Goal: Task Accomplishment & Management: Use online tool/utility

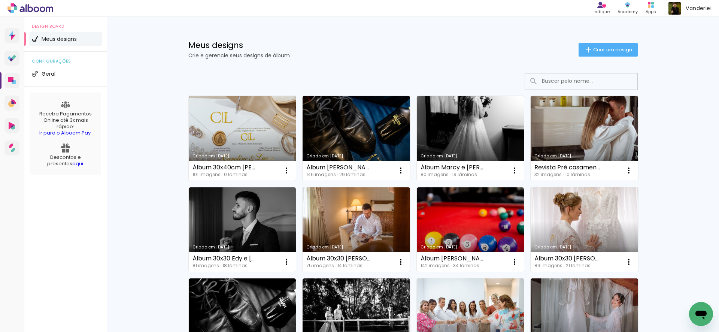
click at [253, 125] on link "Criado em [DATE]" at bounding box center [242, 138] width 107 height 85
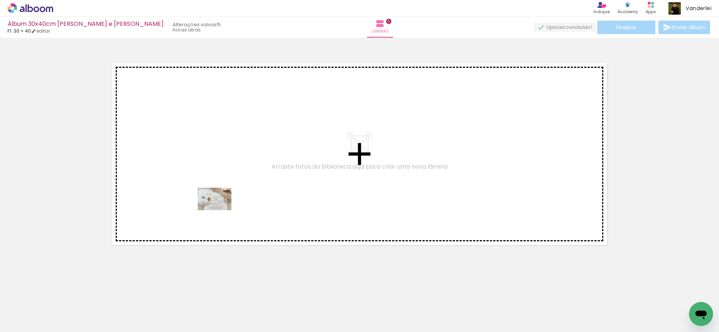
drag, startPoint x: 74, startPoint y: 309, endPoint x: 220, endPoint y: 210, distance: 176.3
click at [220, 210] on quentale-workspace at bounding box center [359, 166] width 719 height 332
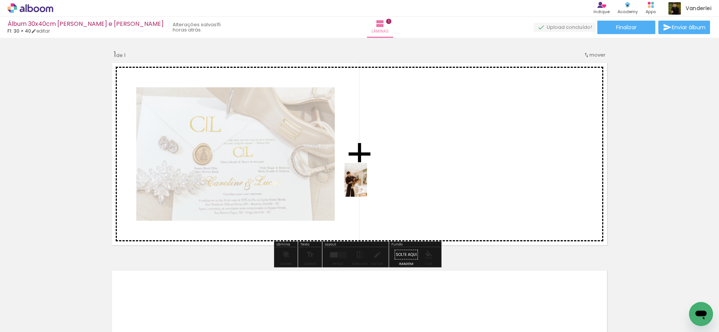
drag, startPoint x: 125, startPoint y: 301, endPoint x: 369, endPoint y: 185, distance: 270.0
click at [369, 185] on quentale-workspace at bounding box center [359, 166] width 719 height 332
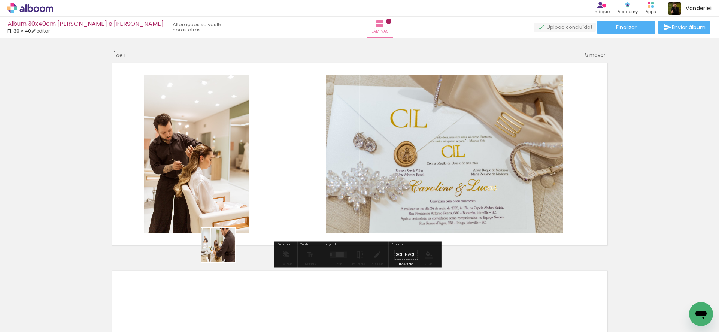
drag, startPoint x: 173, startPoint y: 307, endPoint x: 342, endPoint y: 150, distance: 231.5
click at [342, 150] on quentale-workspace at bounding box center [359, 166] width 719 height 332
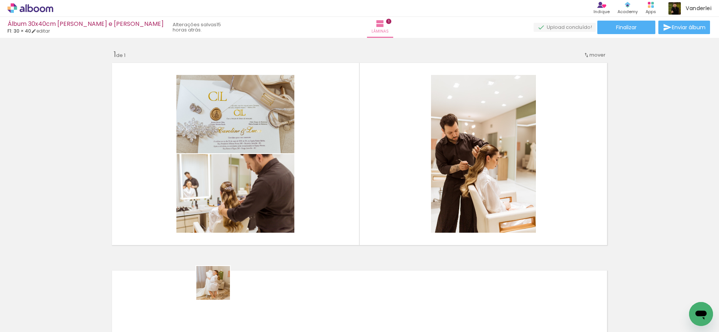
drag, startPoint x: 202, startPoint y: 303, endPoint x: 345, endPoint y: 199, distance: 176.9
click at [345, 199] on quentale-workspace at bounding box center [359, 166] width 719 height 332
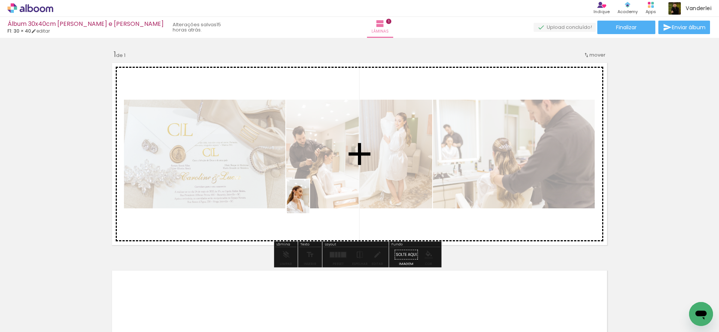
drag, startPoint x: 251, startPoint y: 302, endPoint x: 309, endPoint y: 202, distance: 115.7
click at [309, 202] on quentale-workspace at bounding box center [359, 166] width 719 height 332
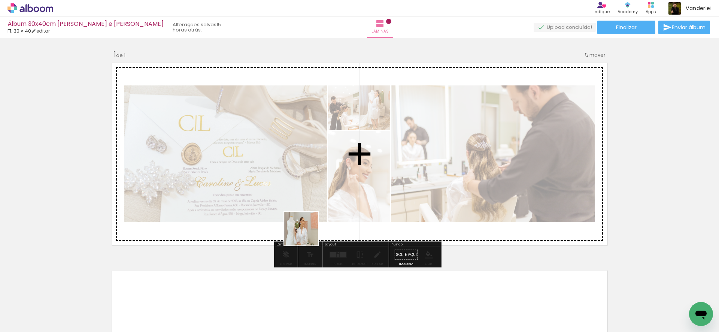
drag, startPoint x: 337, startPoint y: 305, endPoint x: 301, endPoint y: 210, distance: 102.1
click at [301, 210] on quentale-workspace at bounding box center [359, 166] width 719 height 332
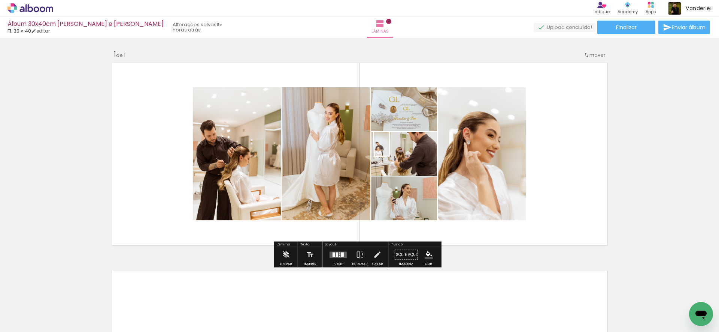
click at [336, 253] on div at bounding box center [337, 254] width 2 height 4
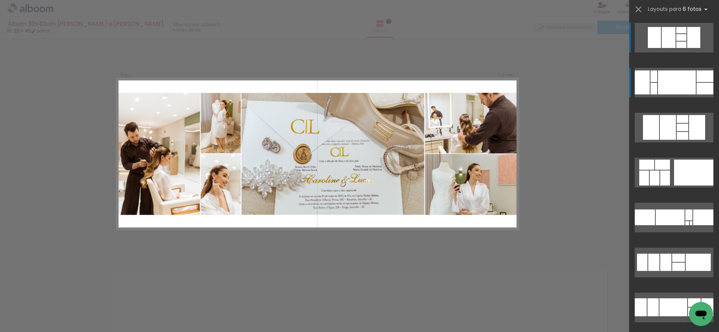
click at [686, 83] on div at bounding box center [677, 82] width 38 height 24
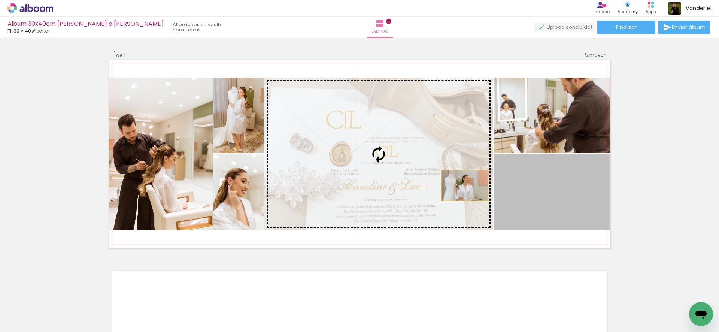
drag, startPoint x: 527, startPoint y: 190, endPoint x: 458, endPoint y: 185, distance: 68.7
click at [0, 0] on slot at bounding box center [0, 0] width 0 height 0
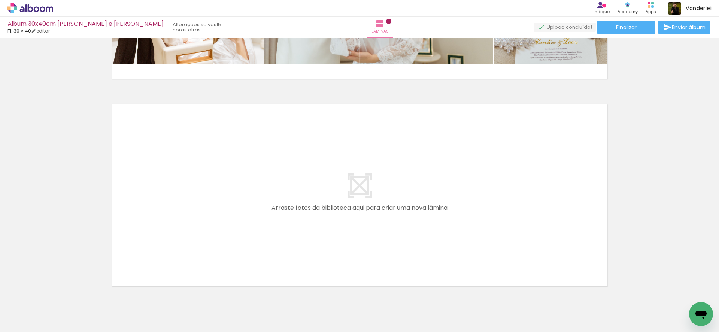
scroll to position [168, 0]
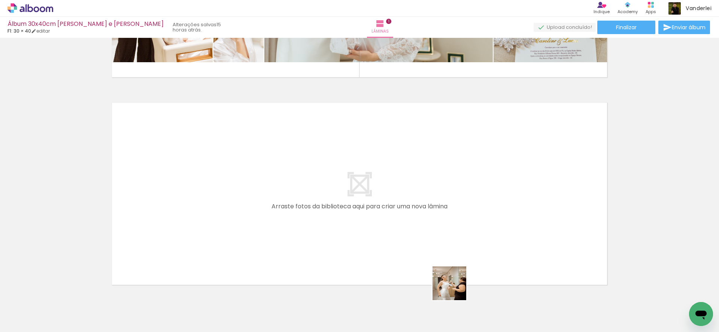
drag, startPoint x: 454, startPoint y: 317, endPoint x: 461, endPoint y: 233, distance: 84.5
click at [461, 233] on quentale-workspace at bounding box center [359, 166] width 719 height 332
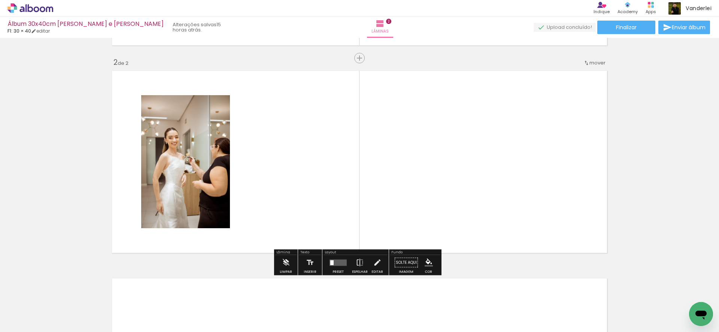
scroll to position [200, 0]
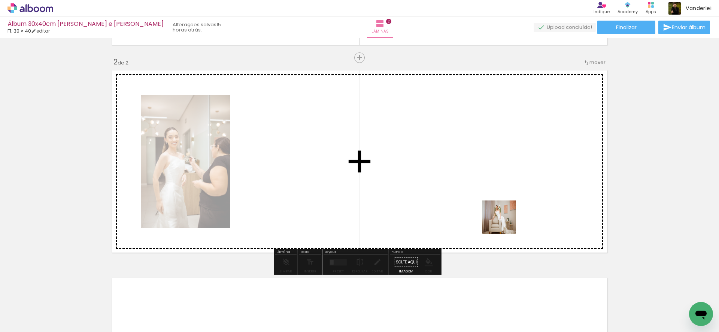
drag, startPoint x: 532, startPoint y: 304, endPoint x: 504, endPoint y: 221, distance: 87.4
click at [504, 221] on quentale-workspace at bounding box center [359, 166] width 719 height 332
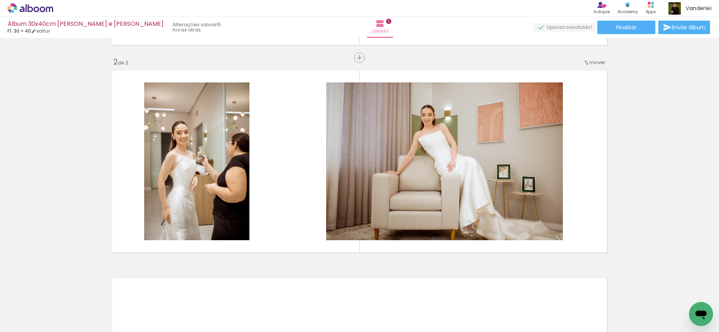
scroll to position [0, 533]
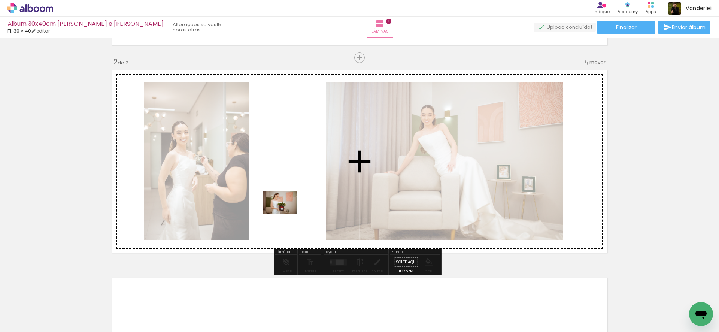
drag, startPoint x: 134, startPoint y: 314, endPoint x: 288, endPoint y: 211, distance: 185.2
click at [288, 211] on quentale-workspace at bounding box center [359, 166] width 719 height 332
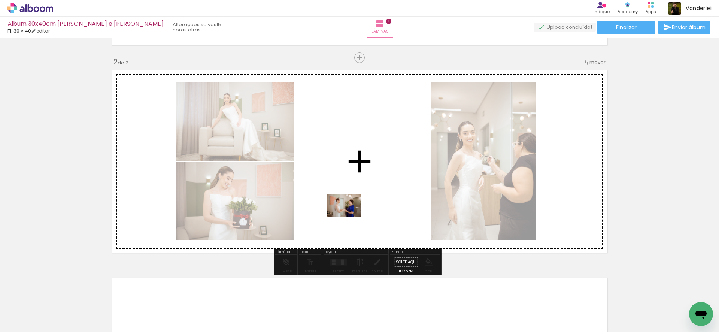
drag, startPoint x: 252, startPoint y: 306, endPoint x: 352, endPoint y: 213, distance: 136.1
click at [352, 213] on quentale-workspace at bounding box center [359, 166] width 719 height 332
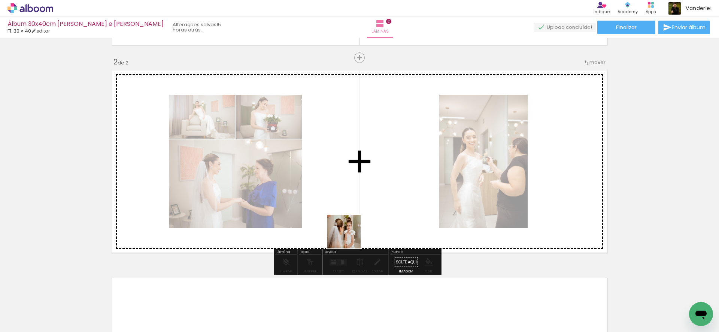
drag, startPoint x: 309, startPoint y: 304, endPoint x: 375, endPoint y: 203, distance: 120.9
click at [375, 203] on quentale-workspace at bounding box center [359, 166] width 719 height 332
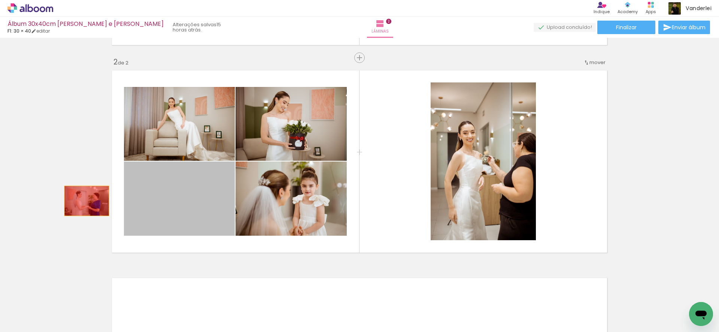
drag, startPoint x: 157, startPoint y: 200, endPoint x: 80, endPoint y: 201, distance: 76.7
click at [80, 201] on div "Inserir lâmina 1 de 2 Inserir lâmina 2 de 2" at bounding box center [359, 152] width 719 height 622
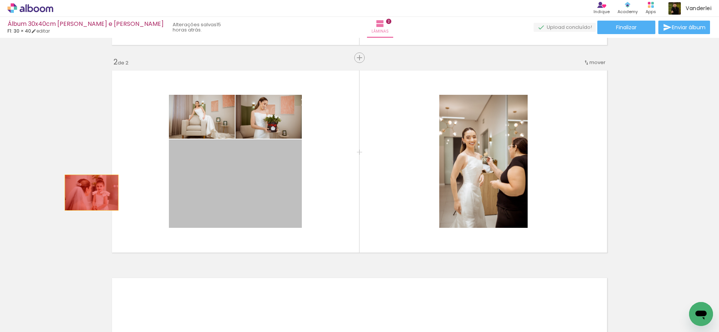
drag, startPoint x: 253, startPoint y: 192, endPoint x: 86, endPoint y: 193, distance: 166.6
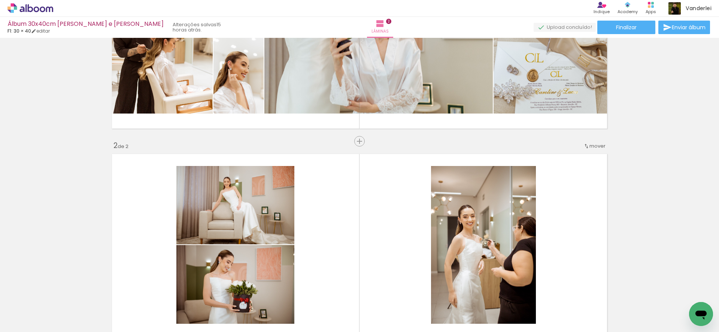
scroll to position [137, 0]
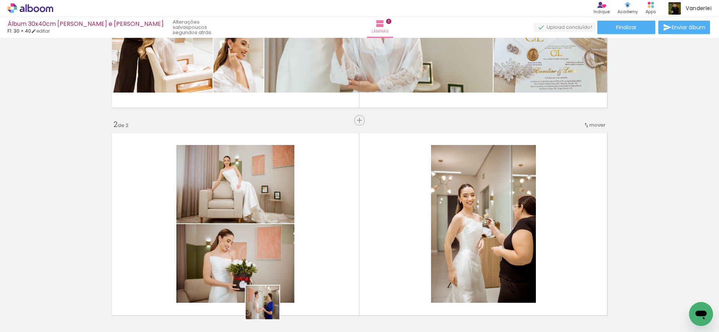
drag, startPoint x: 266, startPoint y: 310, endPoint x: 339, endPoint y: 252, distance: 93.2
click at [339, 252] on quentale-workspace at bounding box center [359, 166] width 719 height 332
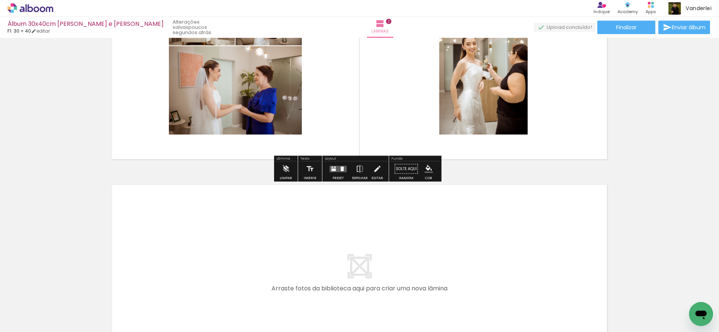
scroll to position [186, 0]
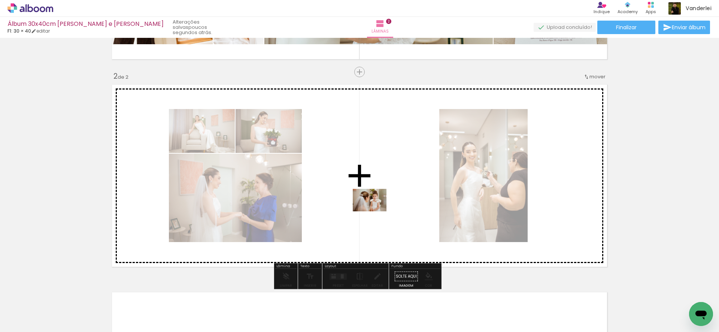
drag, startPoint x: 297, startPoint y: 302, endPoint x: 375, endPoint y: 211, distance: 120.5
click at [375, 211] on quentale-workspace at bounding box center [359, 166] width 719 height 332
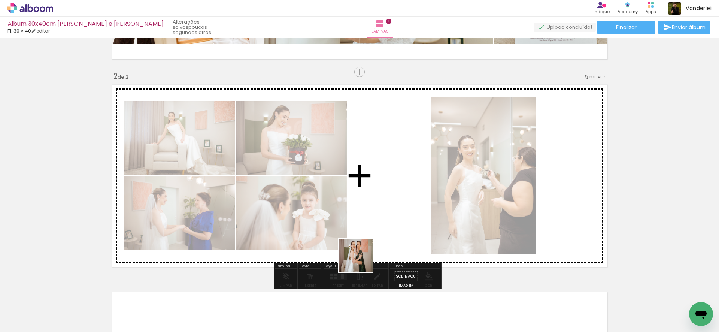
drag, startPoint x: 341, startPoint y: 310, endPoint x: 380, endPoint y: 224, distance: 94.6
click at [380, 224] on quentale-workspace at bounding box center [359, 166] width 719 height 332
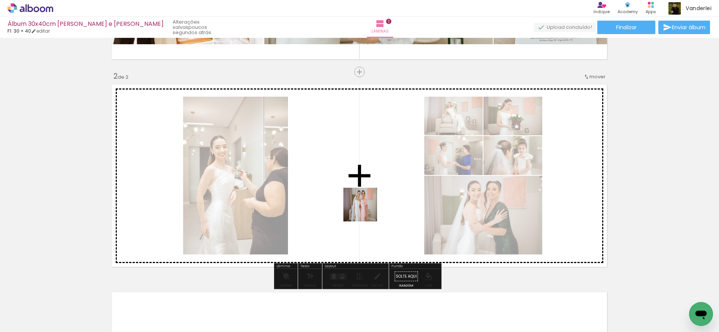
drag, startPoint x: 386, startPoint y: 305, endPoint x: 366, endPoint y: 210, distance: 96.9
click at [366, 210] on quentale-workspace at bounding box center [359, 166] width 719 height 332
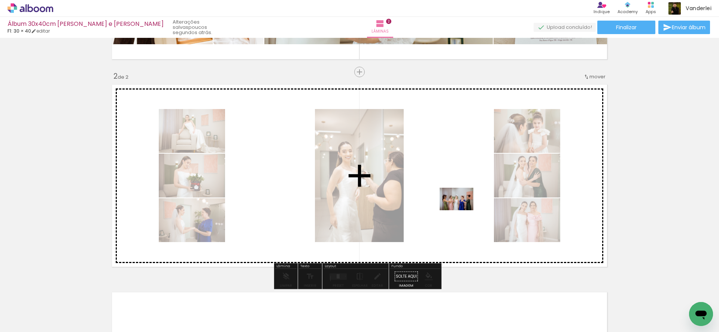
drag, startPoint x: 417, startPoint y: 308, endPoint x: 462, endPoint y: 209, distance: 109.0
click at [462, 209] on quentale-workspace at bounding box center [359, 166] width 719 height 332
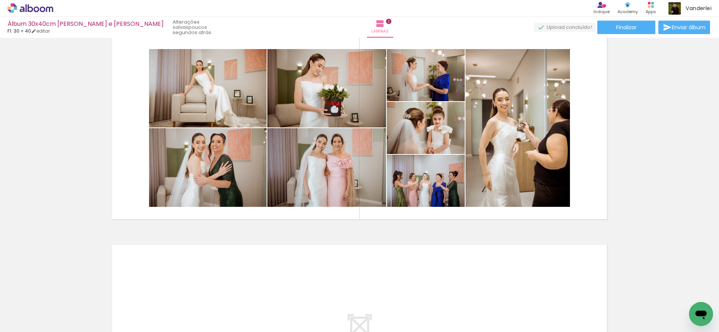
scroll to position [136, 0]
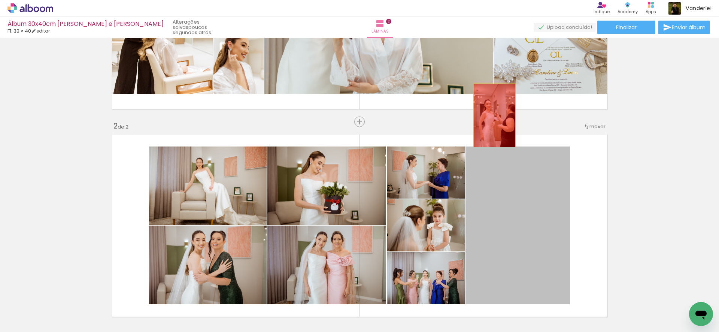
drag, startPoint x: 553, startPoint y: 207, endPoint x: 466, endPoint y: 68, distance: 163.6
click at [466, 68] on div "Inserir lâmina 1 de 2 Inserir lâmina 2 de 2" at bounding box center [359, 216] width 719 height 622
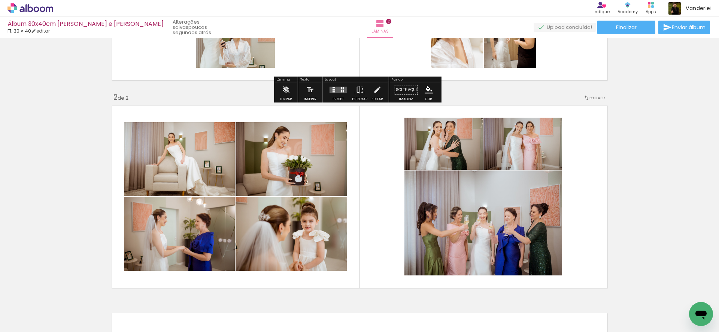
scroll to position [0, 0]
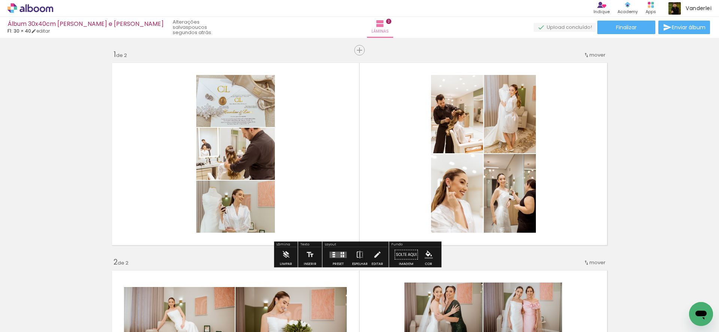
click at [337, 253] on quentale-layouter at bounding box center [337, 254] width 17 height 6
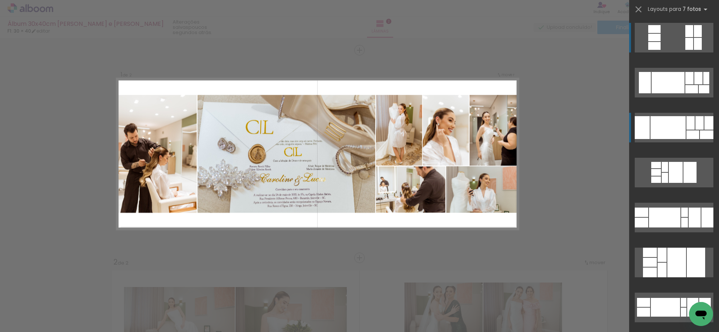
click at [686, 126] on div at bounding box center [690, 122] width 8 height 13
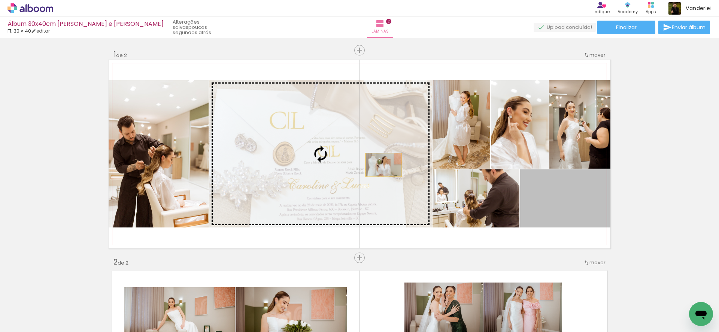
drag, startPoint x: 565, startPoint y: 196, endPoint x: 381, endPoint y: 165, distance: 186.9
click at [0, 0] on slot at bounding box center [0, 0] width 0 height 0
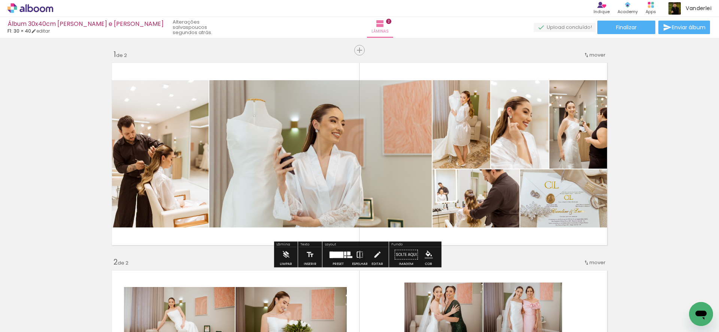
click at [358, 256] on iron-icon at bounding box center [360, 254] width 8 height 15
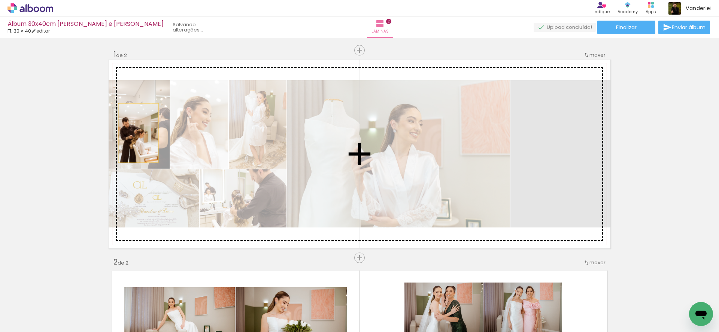
drag, startPoint x: 534, startPoint y: 152, endPoint x: 135, endPoint y: 133, distance: 399.1
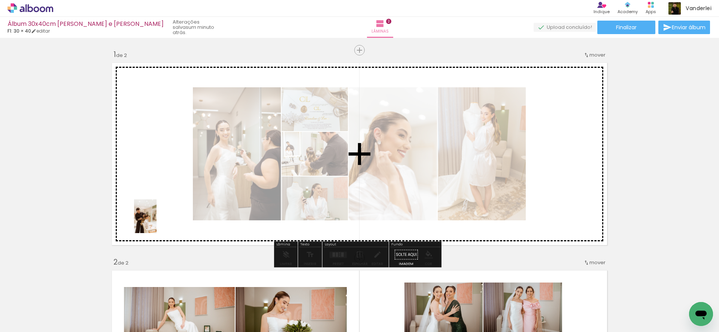
drag, startPoint x: 121, startPoint y: 308, endPoint x: 161, endPoint y: 214, distance: 101.5
click at [161, 214] on quentale-workspace at bounding box center [359, 166] width 719 height 332
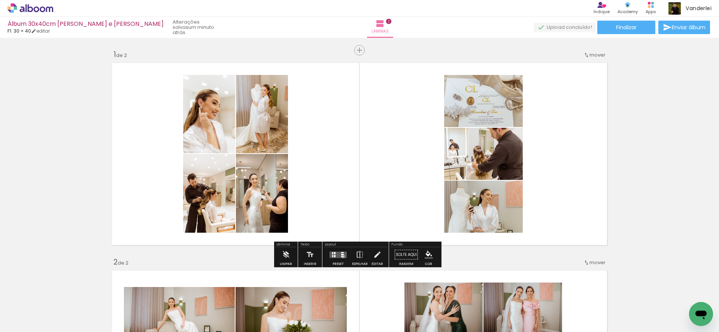
click at [341, 256] on div at bounding box center [342, 256] width 3 height 1
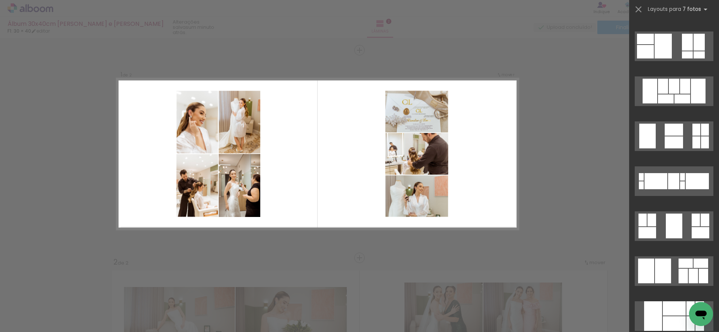
scroll to position [679, 0]
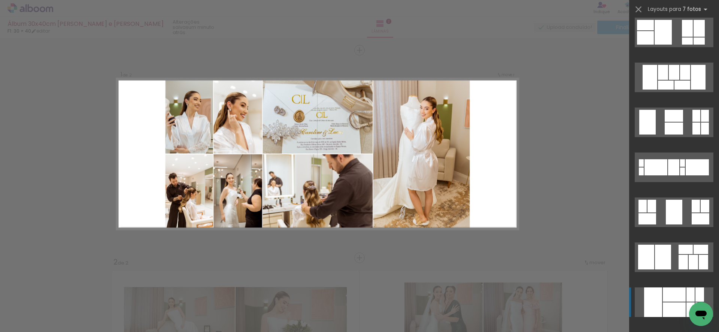
click at [673, 303] on div at bounding box center [673, 309] width 23 height 15
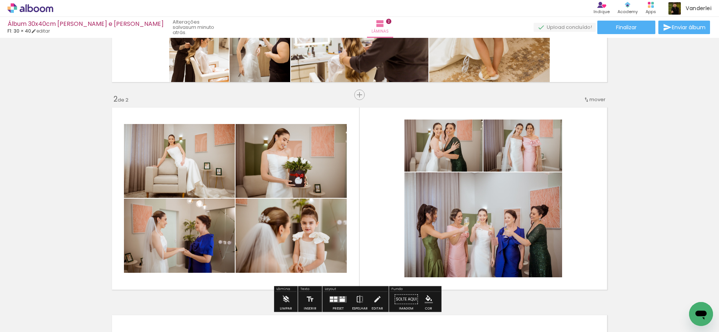
scroll to position [182, 0]
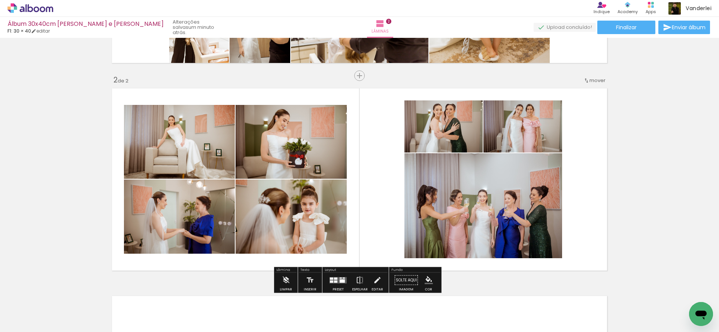
click at [336, 279] on quentale-layouter at bounding box center [337, 280] width 17 height 6
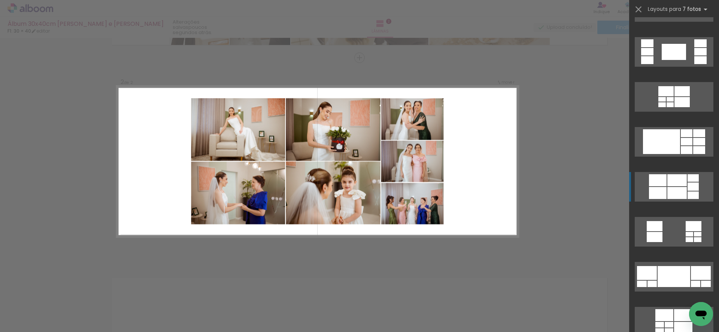
scroll to position [377, 0]
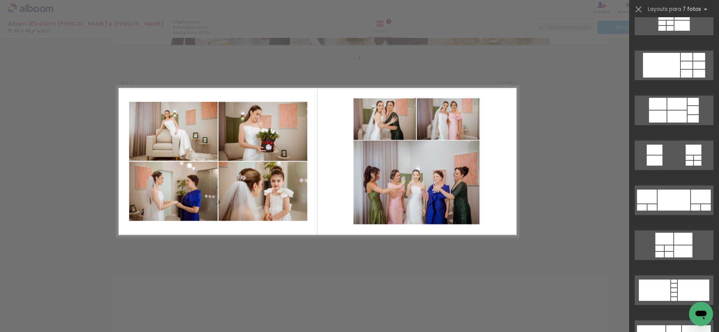
click at [560, 189] on div "Confirmar Cancelar" at bounding box center [359, 158] width 719 height 640
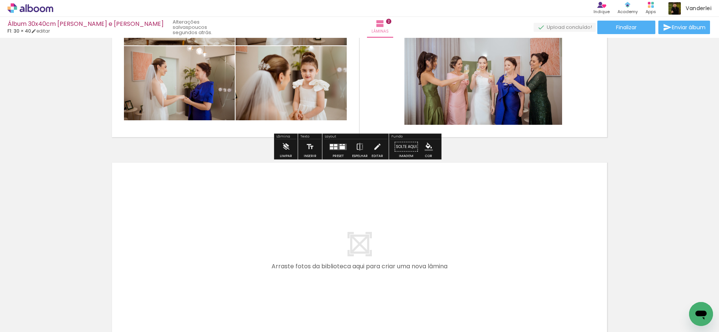
scroll to position [346, 0]
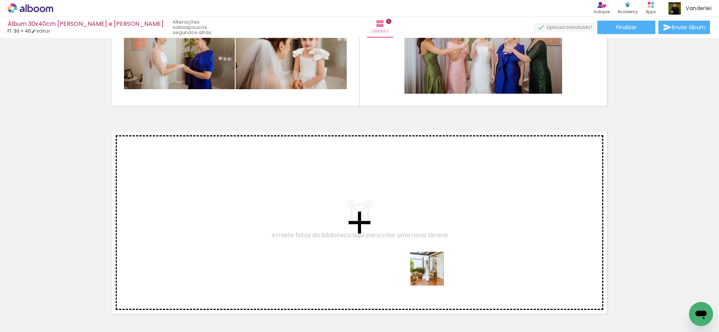
drag, startPoint x: 420, startPoint y: 310, endPoint x: 458, endPoint y: 238, distance: 81.2
click at [458, 238] on quentale-workspace at bounding box center [359, 166] width 719 height 332
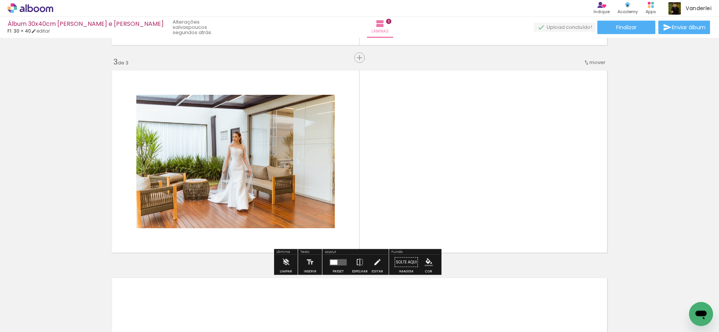
scroll to position [407, 0]
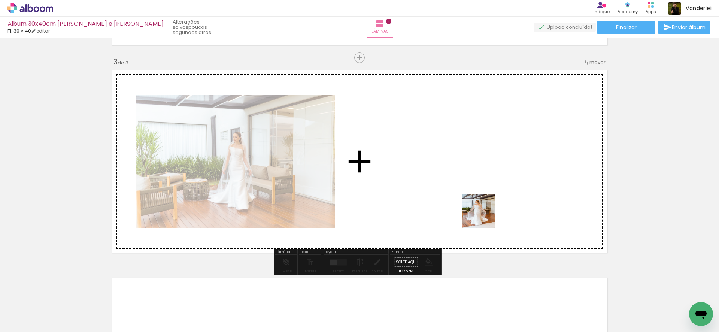
drag, startPoint x: 457, startPoint y: 297, endPoint x: 491, endPoint y: 206, distance: 96.9
click at [491, 206] on quentale-workspace at bounding box center [359, 166] width 719 height 332
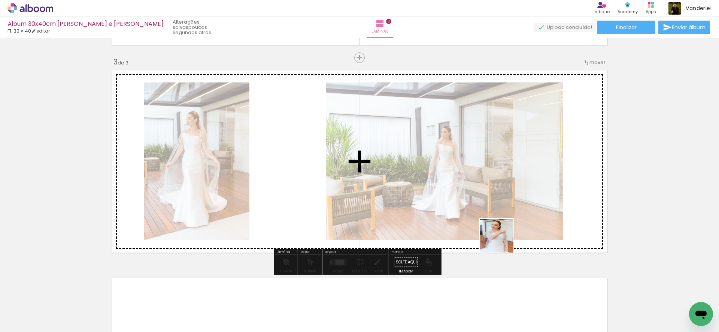
drag, startPoint x: 500, startPoint y: 299, endPoint x: 511, endPoint y: 189, distance: 110.5
click at [511, 189] on quentale-workspace at bounding box center [359, 166] width 719 height 332
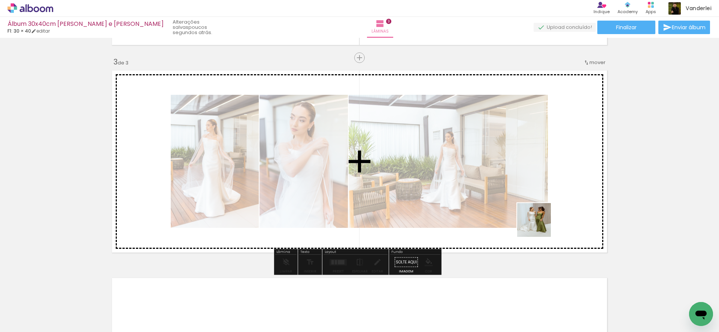
drag, startPoint x: 537, startPoint y: 293, endPoint x: 542, endPoint y: 180, distance: 113.1
click at [542, 180] on quentale-workspace at bounding box center [359, 166] width 719 height 332
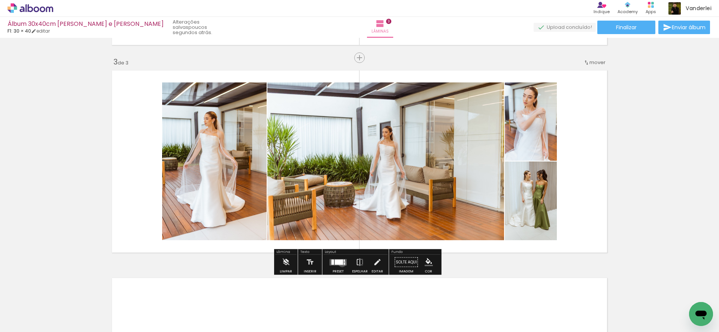
click at [340, 263] on div at bounding box center [339, 261] width 8 height 5
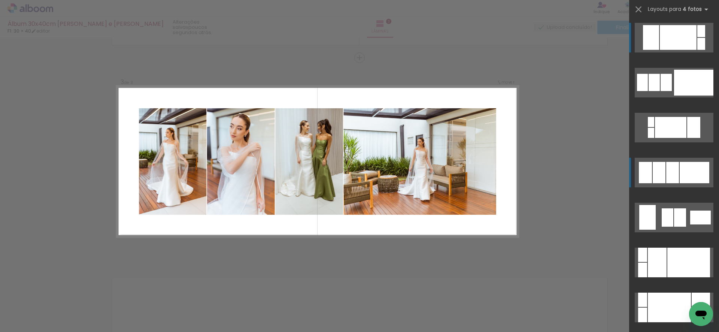
click at [688, 176] on div at bounding box center [694, 172] width 30 height 21
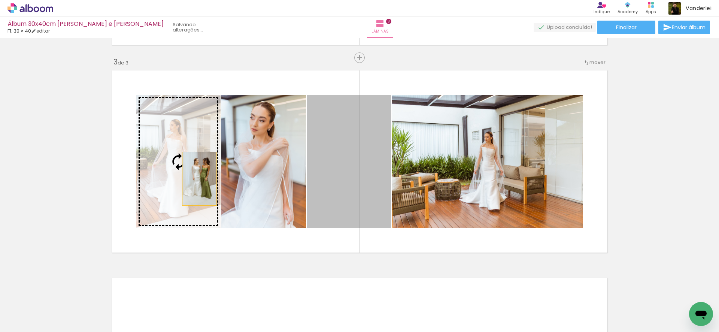
drag, startPoint x: 341, startPoint y: 177, endPoint x: 196, endPoint y: 179, distance: 145.2
click at [0, 0] on slot at bounding box center [0, 0] width 0 height 0
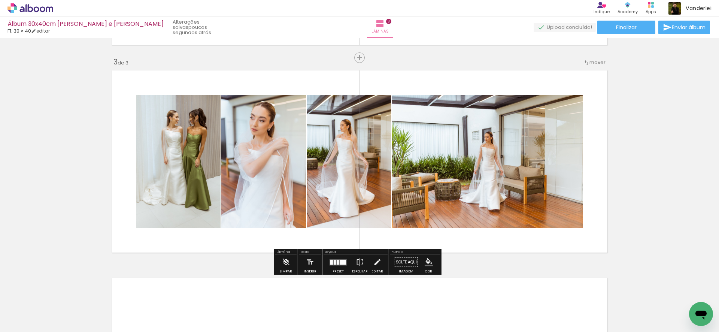
click at [340, 262] on div at bounding box center [342, 261] width 6 height 5
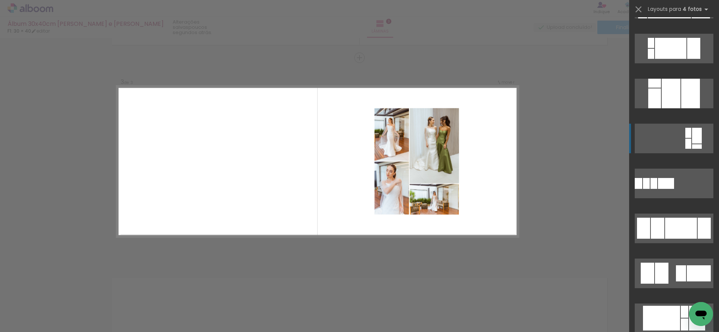
scroll to position [530, 0]
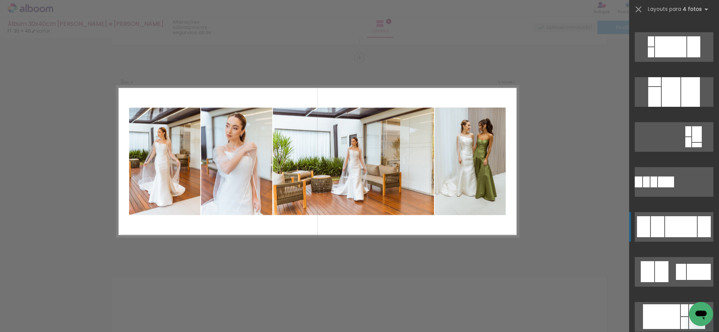
click at [678, 224] on div at bounding box center [681, 226] width 32 height 21
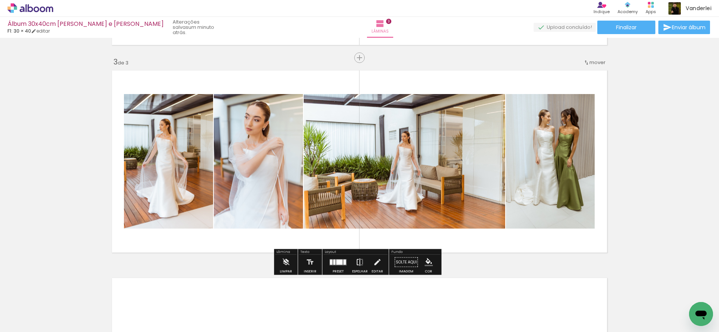
click at [359, 261] on iron-icon at bounding box center [360, 262] width 8 height 15
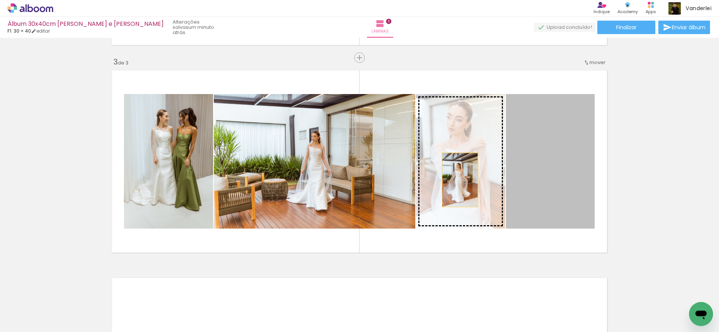
drag, startPoint x: 555, startPoint y: 180, endPoint x: 457, endPoint y: 180, distance: 98.4
click at [0, 0] on slot at bounding box center [0, 0] width 0 height 0
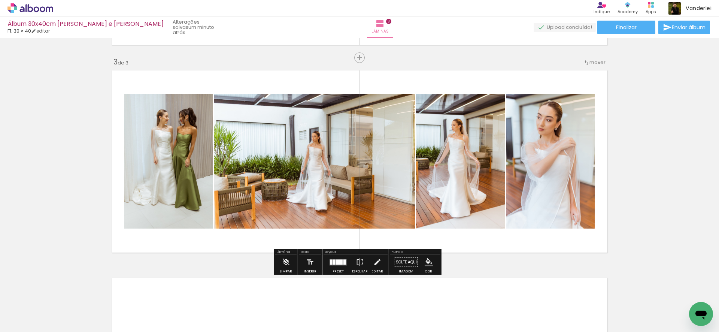
click at [673, 174] on div "Inserir lâmina 1 de 3 Inserir lâmina 2 de 3 Inserir lâmina 3 de 3" at bounding box center [359, 48] width 719 height 830
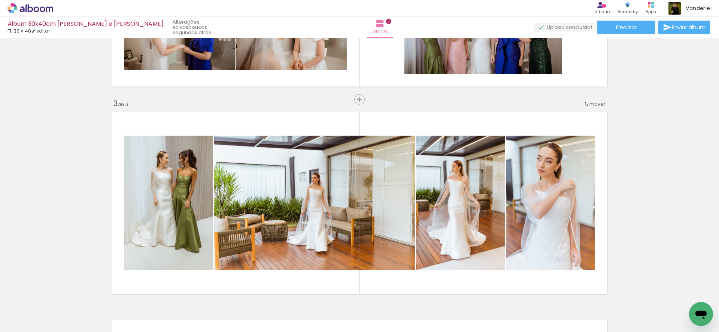
scroll to position [357, 0]
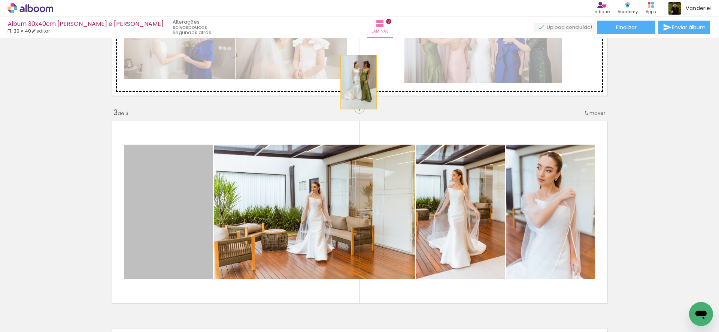
drag, startPoint x: 193, startPoint y: 196, endPoint x: 376, endPoint y: 67, distance: 224.2
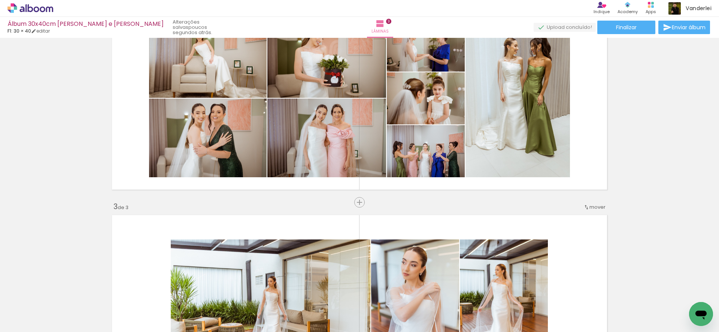
scroll to position [222, 0]
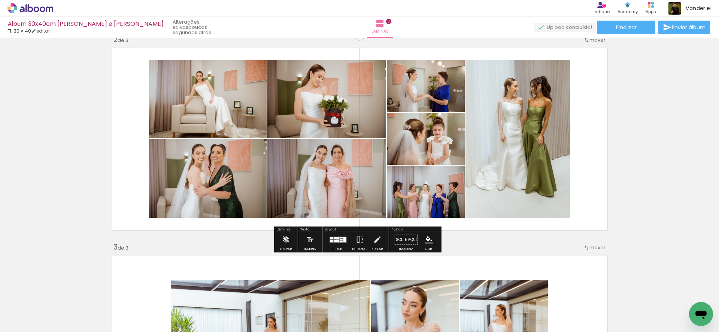
click at [338, 239] on quentale-layouter at bounding box center [337, 239] width 17 height 6
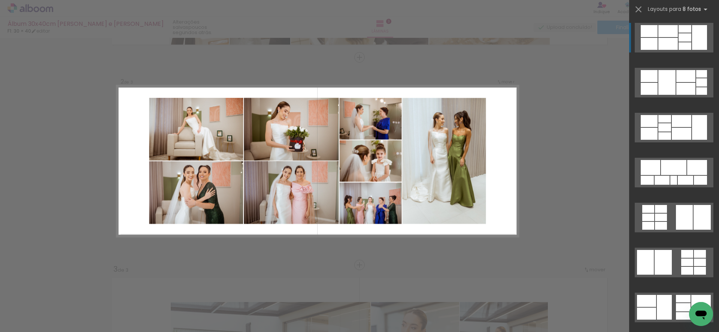
scroll to position [200, 0]
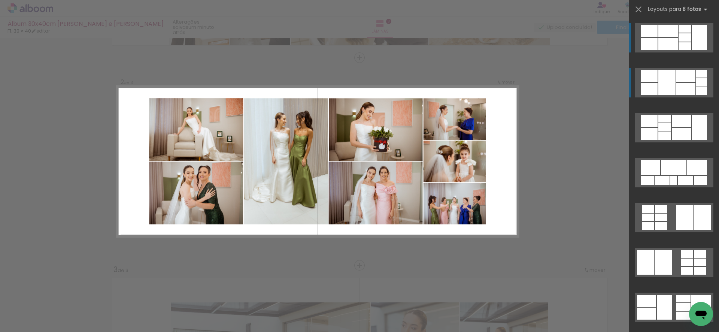
click at [668, 85] on div at bounding box center [666, 82] width 17 height 25
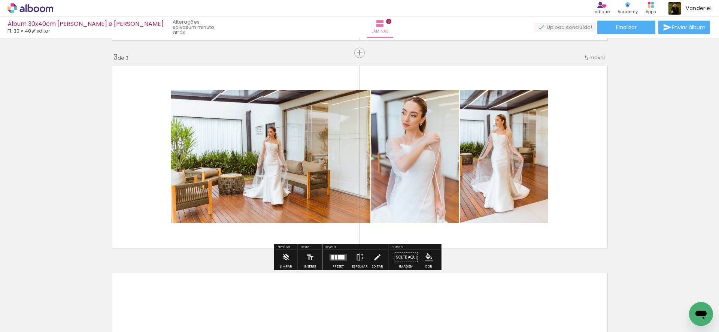
scroll to position [414, 0]
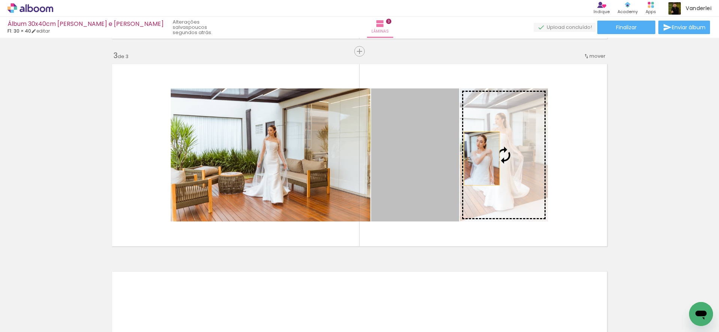
drag, startPoint x: 417, startPoint y: 158, endPoint x: 479, endPoint y: 158, distance: 62.1
click at [0, 0] on slot at bounding box center [0, 0] width 0 height 0
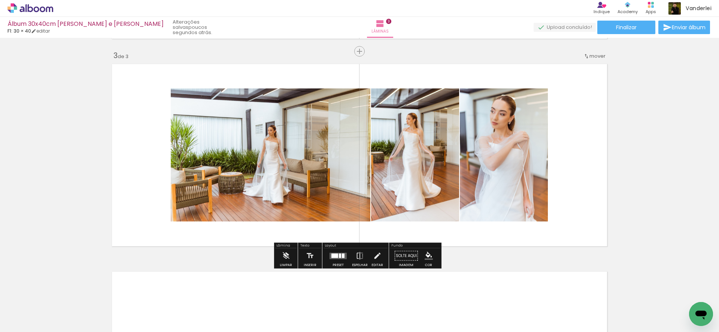
click at [333, 256] on div at bounding box center [334, 255] width 7 height 4
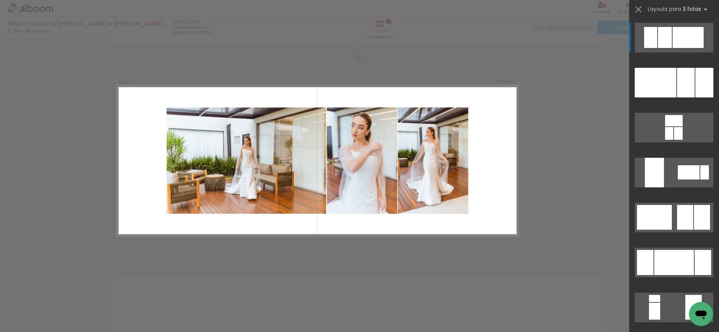
scroll to position [407, 0]
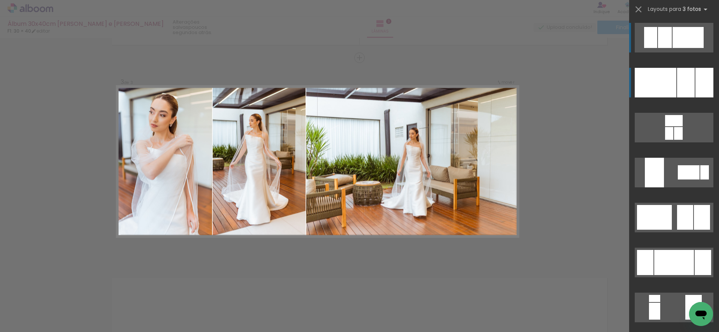
click at [688, 77] on div at bounding box center [686, 83] width 18 height 30
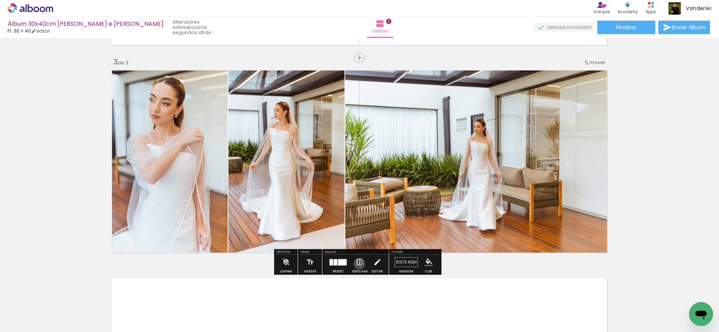
click at [357, 263] on iron-icon at bounding box center [360, 262] width 8 height 15
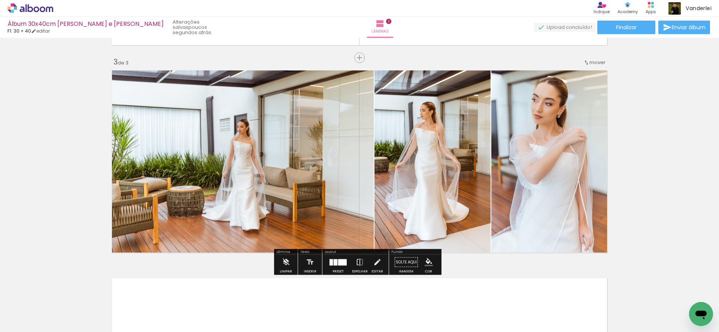
click at [665, 137] on div "Inserir lâmina 1 de 3 Inserir lâmina 2 de 3 Inserir lâmina 3 de 3" at bounding box center [359, 48] width 719 height 830
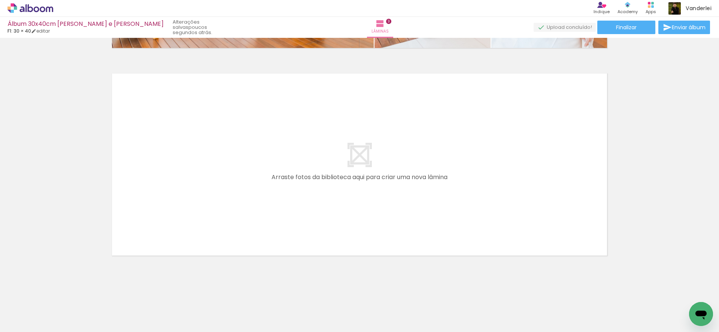
scroll to position [0, 0]
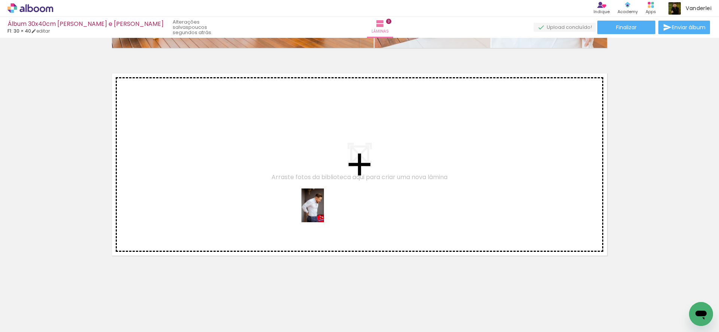
drag, startPoint x: 287, startPoint y: 307, endPoint x: 324, endPoint y: 211, distance: 103.3
click at [324, 211] on quentale-workspace at bounding box center [359, 166] width 719 height 332
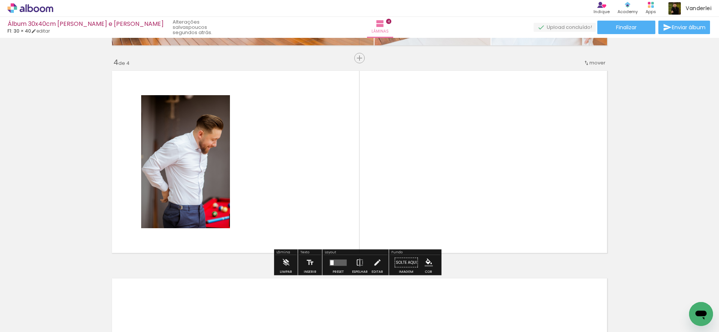
scroll to position [615, 0]
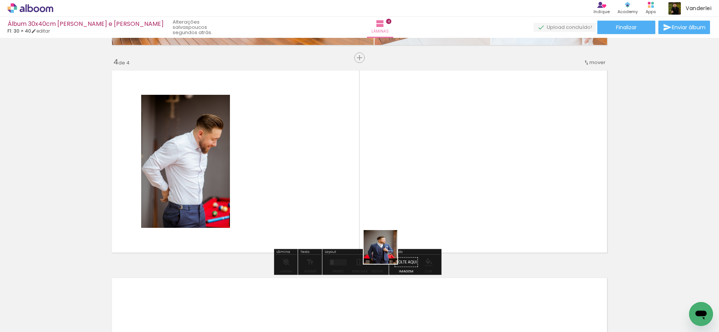
drag, startPoint x: 375, startPoint y: 308, endPoint x: 409, endPoint y: 194, distance: 119.2
click at [409, 194] on quentale-workspace at bounding box center [359, 166] width 719 height 332
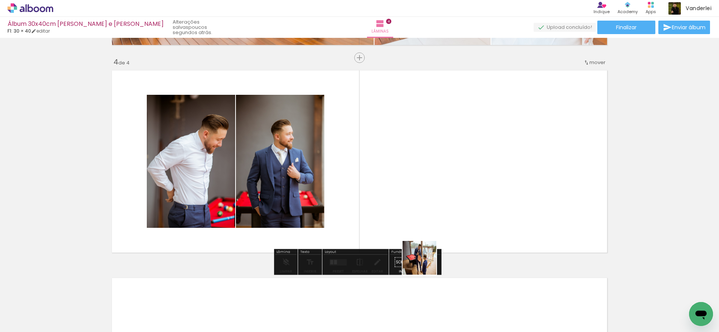
drag, startPoint x: 418, startPoint y: 312, endPoint x: 439, endPoint y: 203, distance: 110.5
click at [439, 203] on quentale-workspace at bounding box center [359, 166] width 719 height 332
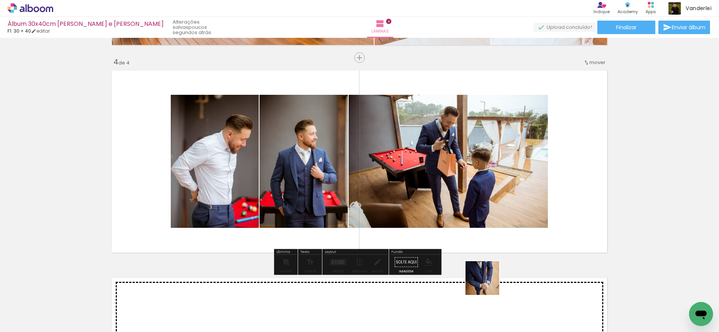
drag, startPoint x: 491, startPoint y: 306, endPoint x: 496, endPoint y: 209, distance: 97.0
click at [496, 209] on quentale-workspace at bounding box center [359, 166] width 719 height 332
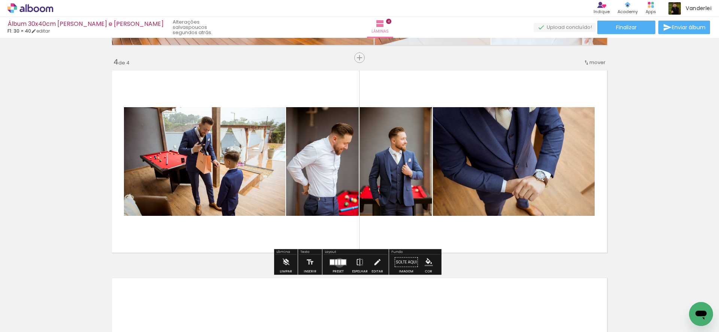
click at [338, 262] on div at bounding box center [339, 261] width 2 height 5
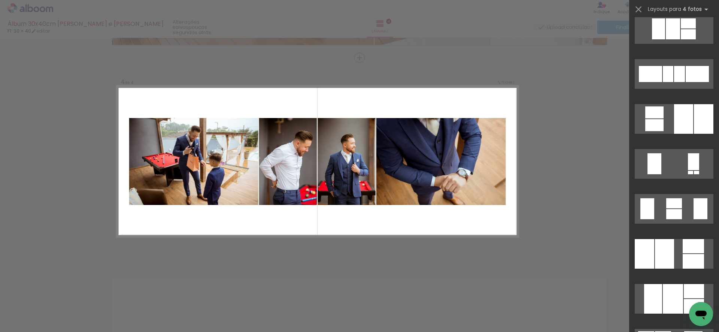
scroll to position [459, 0]
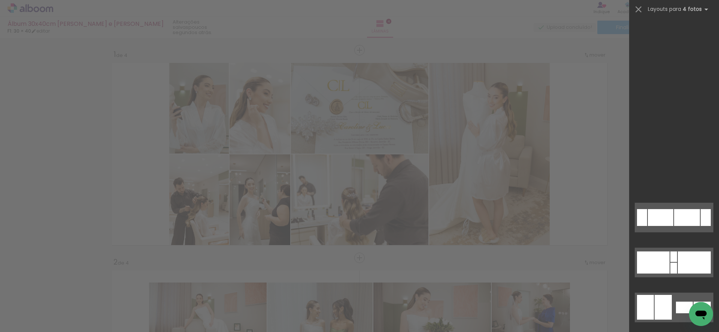
scroll to position [460, 0]
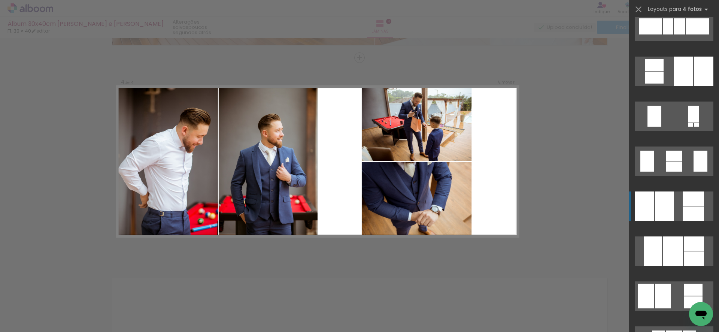
click at [682, 198] on div at bounding box center [692, 198] width 21 height 14
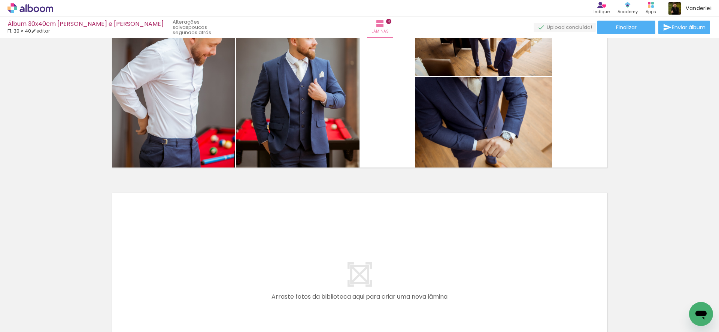
scroll to position [0, 434]
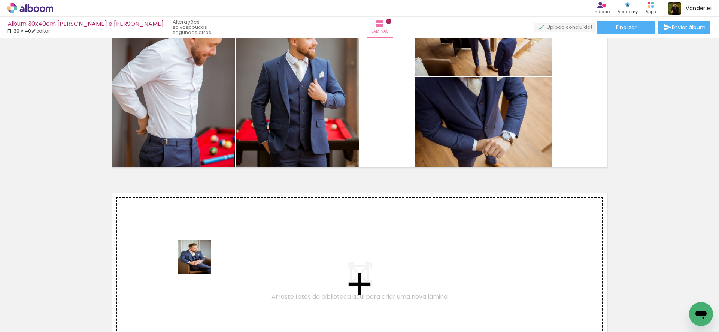
drag, startPoint x: 152, startPoint y: 313, endPoint x: 202, endPoint y: 261, distance: 72.3
click at [202, 261] on quentale-workspace at bounding box center [359, 166] width 719 height 332
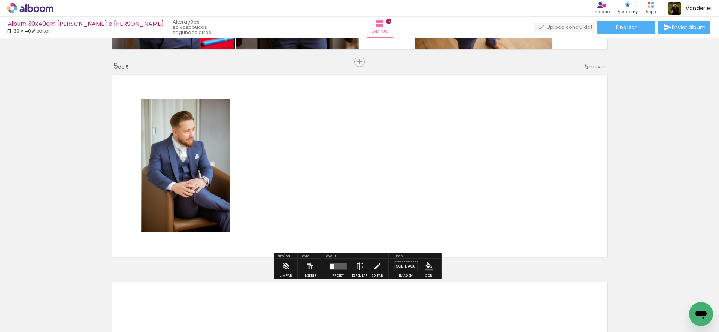
scroll to position [822, 0]
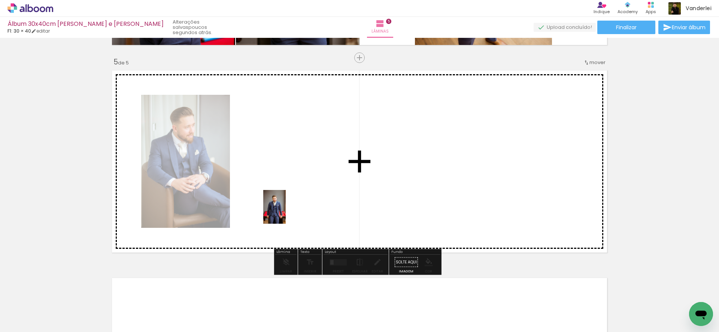
drag, startPoint x: 193, startPoint y: 304, endPoint x: 290, endPoint y: 208, distance: 136.3
click at [290, 208] on quentale-workspace at bounding box center [359, 166] width 719 height 332
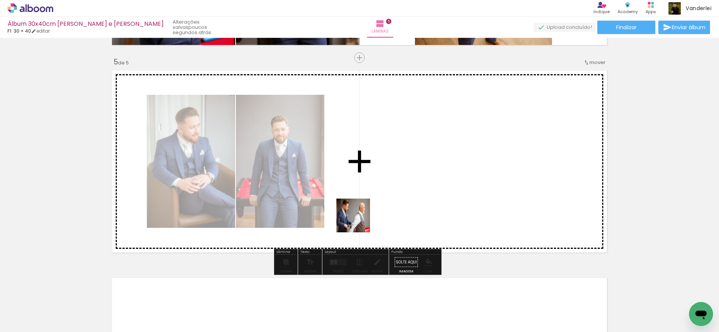
drag, startPoint x: 280, startPoint y: 304, endPoint x: 378, endPoint y: 202, distance: 141.6
click at [378, 202] on quentale-workspace at bounding box center [359, 166] width 719 height 332
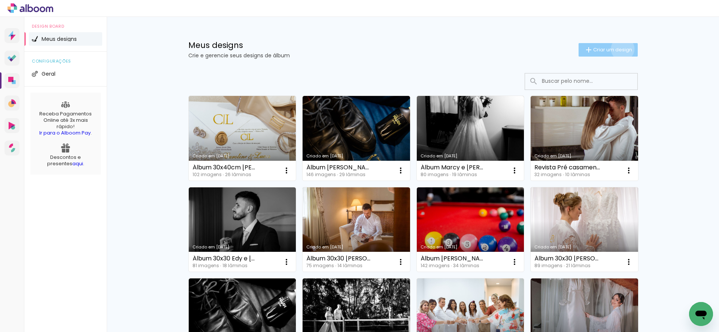
click at [618, 49] on span "Criar um design" at bounding box center [612, 49] width 39 height 5
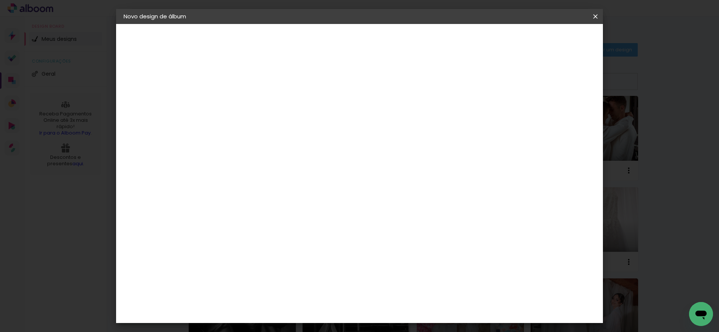
click at [246, 99] on input at bounding box center [246, 101] width 0 height 12
type input "Álbum 30x30 Casamento Ritieli"
type paper-input "Álbum 30x30 Casamento Ritieli"
click at [0, 0] on slot "Avançar" at bounding box center [0, 0] width 0 height 0
click at [303, 142] on input at bounding box center [265, 142] width 76 height 9
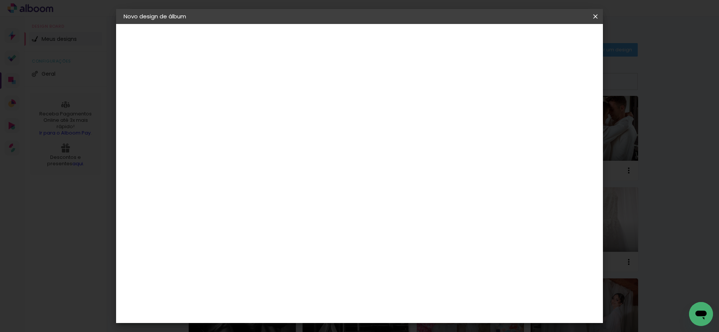
type input "f1"
type paper-input "f1"
click at [246, 169] on div "F1" at bounding box center [243, 169] width 5 height 6
click at [0, 0] on slot "Avançar" at bounding box center [0, 0] width 0 height 0
click at [275, 125] on input "text" at bounding box center [260, 131] width 29 height 12
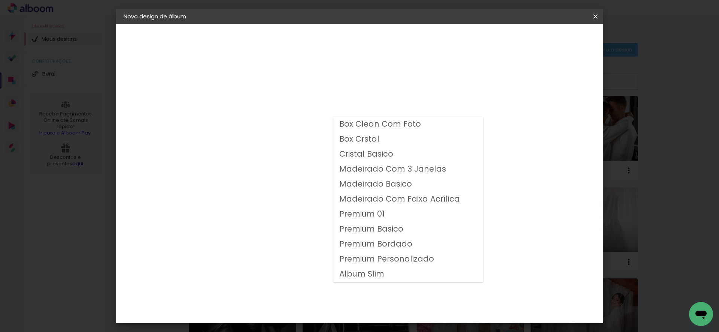
click at [0, 0] on slot "Premium Personalizado" at bounding box center [0, 0] width 0 height 0
type input "Premium Personalizado"
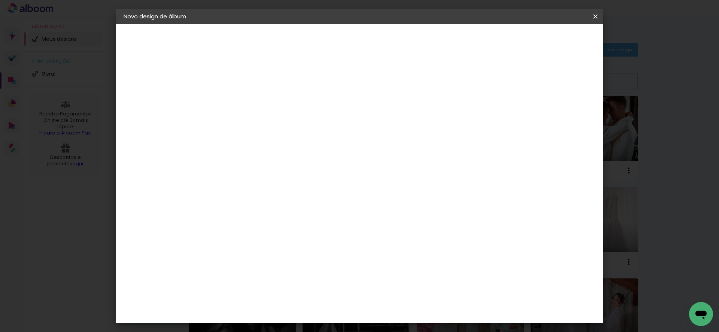
click at [296, 325] on span "30 × 30" at bounding box center [279, 332] width 35 height 15
click at [0, 0] on slot "Avançar" at bounding box center [0, 0] width 0 height 0
type input "1"
type paper-input "1"
click at [250, 83] on input "1" at bounding box center [240, 80] width 26 height 9
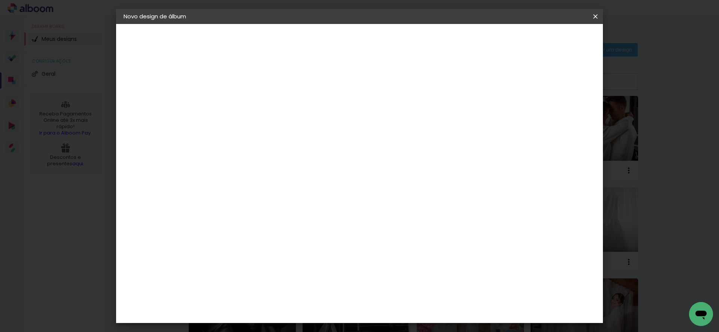
click at [506, 82] on div at bounding box center [502, 80] width 7 height 7
type paper-checkbox "on"
click at [548, 41] on span "Iniciar design" at bounding box center [531, 39] width 34 height 5
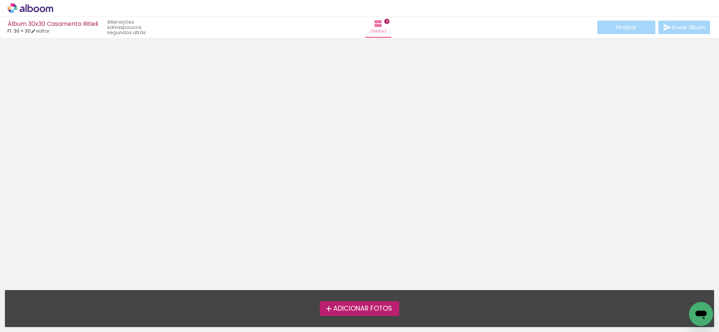
click at [361, 309] on span "Adicionar Fotos" at bounding box center [362, 308] width 59 height 7
click at [0, 0] on input "file" at bounding box center [0, 0] width 0 height 0
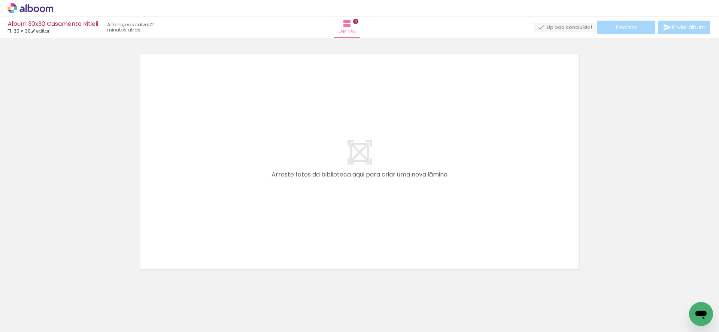
click at [341, 285] on quentale-thumb at bounding box center [326, 306] width 42 height 43
click at [140, 316] on quentale-thumb at bounding box center [159, 306] width 42 height 43
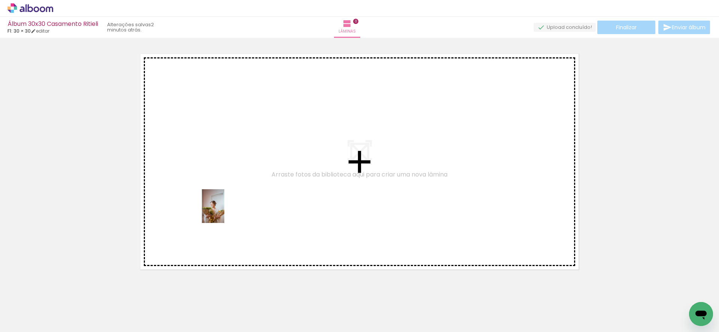
drag, startPoint x: 80, startPoint y: 313, endPoint x: 224, endPoint y: 211, distance: 176.7
click at [224, 211] on quentale-workspace at bounding box center [359, 166] width 719 height 332
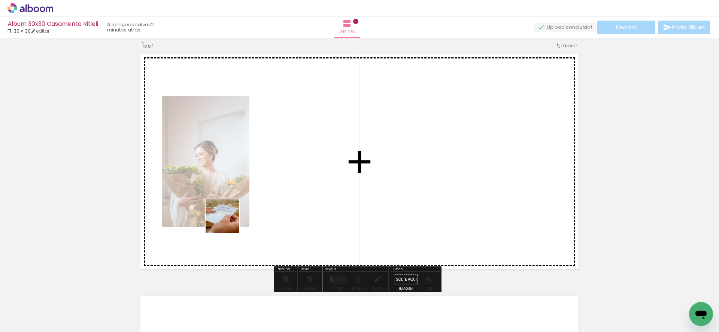
drag, startPoint x: 124, startPoint y: 308, endPoint x: 292, endPoint y: 181, distance: 210.3
click at [292, 181] on quentale-workspace at bounding box center [359, 166] width 719 height 332
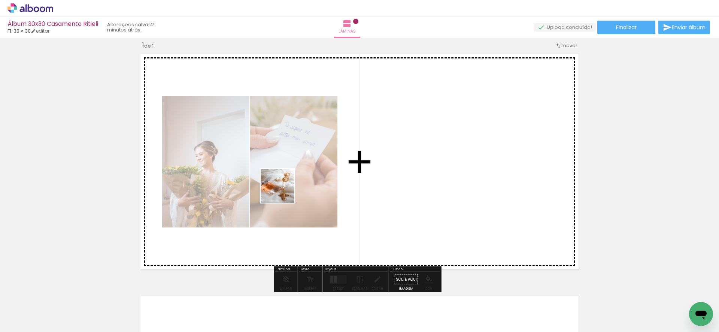
drag, startPoint x: 165, startPoint y: 304, endPoint x: 283, endPoint y: 191, distance: 162.8
click at [283, 191] on quentale-workspace at bounding box center [359, 166] width 719 height 332
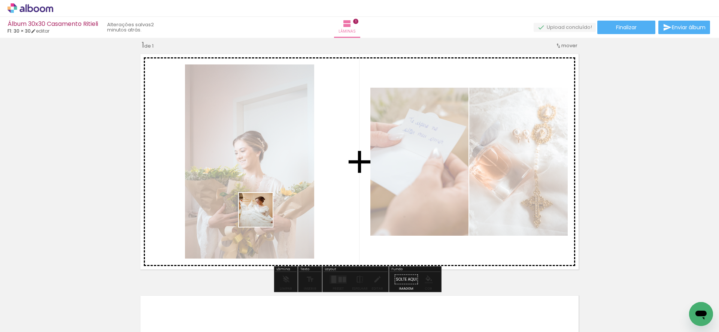
drag, startPoint x: 212, startPoint y: 292, endPoint x: 280, endPoint y: 187, distance: 125.6
click at [280, 187] on quentale-workspace at bounding box center [359, 166] width 719 height 332
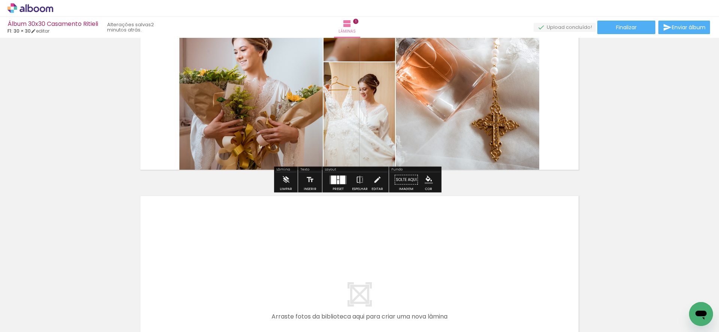
scroll to position [256, 0]
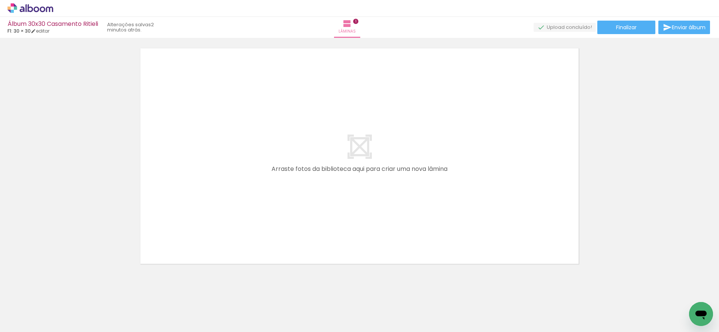
drag, startPoint x: 248, startPoint y: 303, endPoint x: 304, endPoint y: 225, distance: 95.5
click at [304, 225] on quentale-workspace at bounding box center [359, 166] width 719 height 332
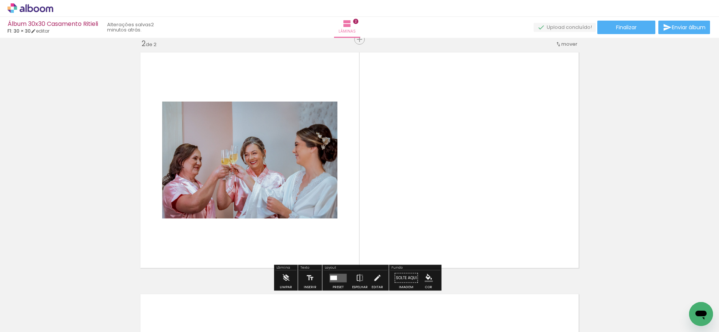
scroll to position [251, 0]
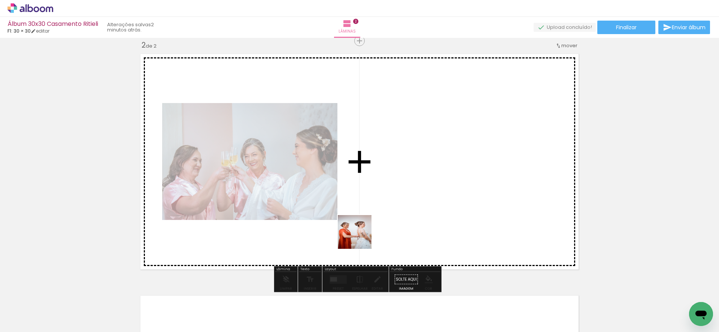
drag, startPoint x: 286, startPoint y: 313, endPoint x: 400, endPoint y: 205, distance: 156.5
click at [393, 205] on quentale-workspace at bounding box center [359, 166] width 719 height 332
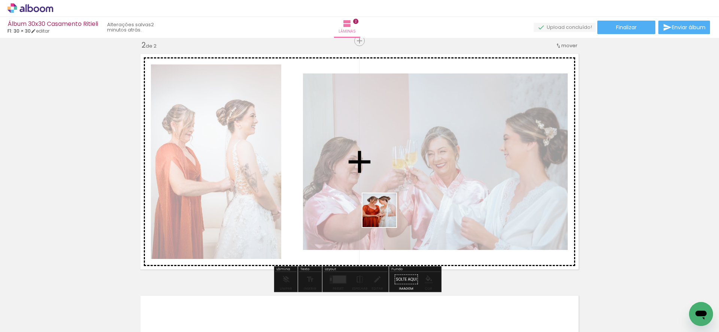
drag, startPoint x: 323, startPoint y: 309, endPoint x: 394, endPoint y: 204, distance: 127.0
click at [390, 208] on quentale-workspace at bounding box center [359, 166] width 719 height 332
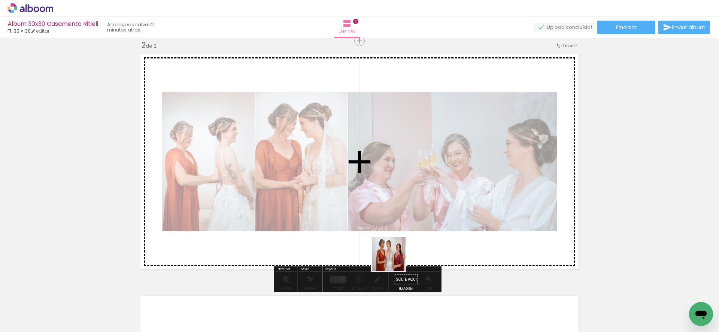
drag, startPoint x: 373, startPoint y: 306, endPoint x: 417, endPoint y: 216, distance: 99.9
click at [417, 216] on quentale-workspace at bounding box center [359, 166] width 719 height 332
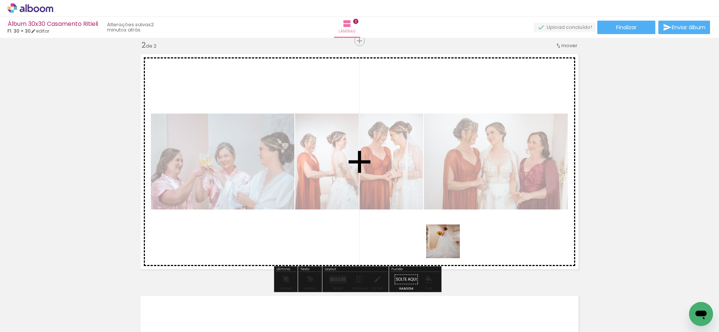
drag, startPoint x: 408, startPoint y: 308, endPoint x: 449, endPoint y: 246, distance: 74.1
click at [449, 246] on quentale-workspace at bounding box center [359, 166] width 719 height 332
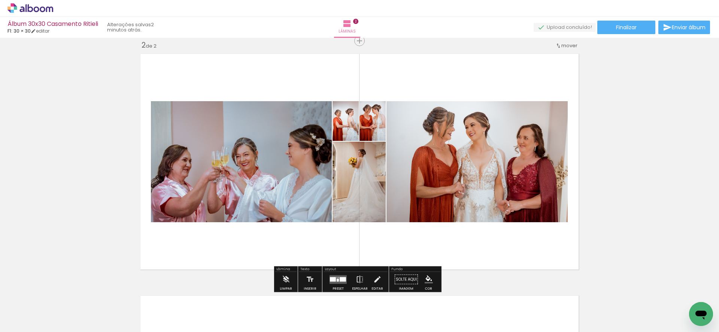
click at [337, 279] on div at bounding box center [337, 279] width 2 height 3
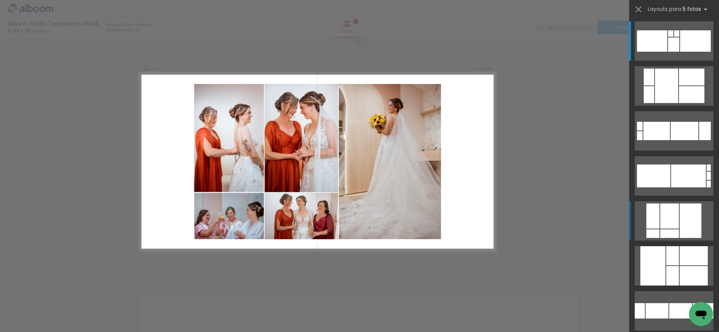
scroll to position [27, 0]
click at [683, 246] on div at bounding box center [693, 255] width 28 height 19
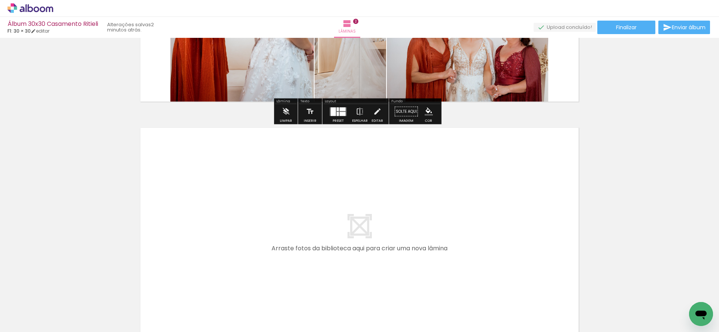
scroll to position [298, 0]
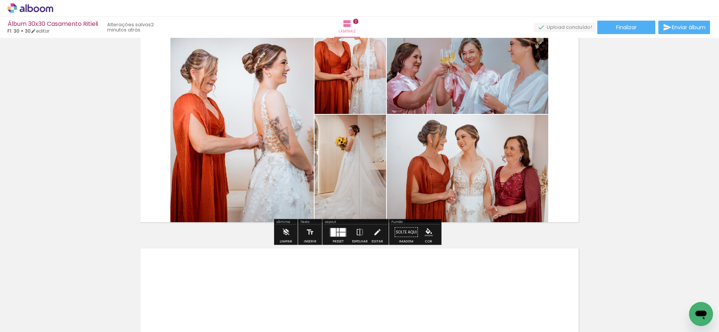
click at [339, 234] on div at bounding box center [342, 234] width 6 height 4
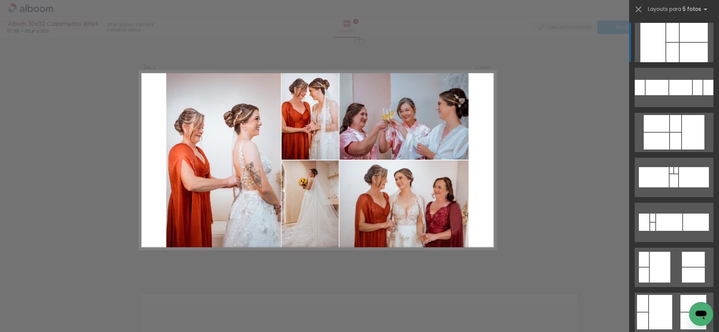
scroll to position [251, 0]
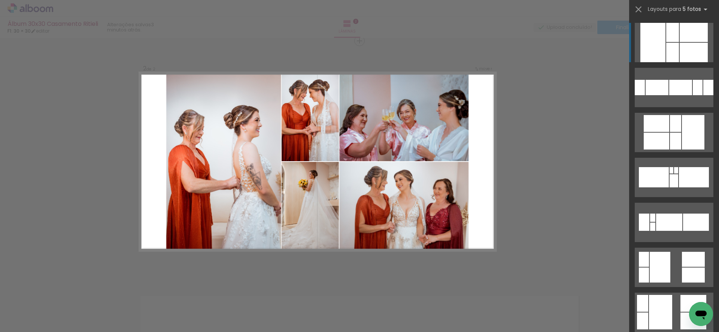
click at [527, 186] on div "Confirmar Cancelar" at bounding box center [359, 158] width 719 height 742
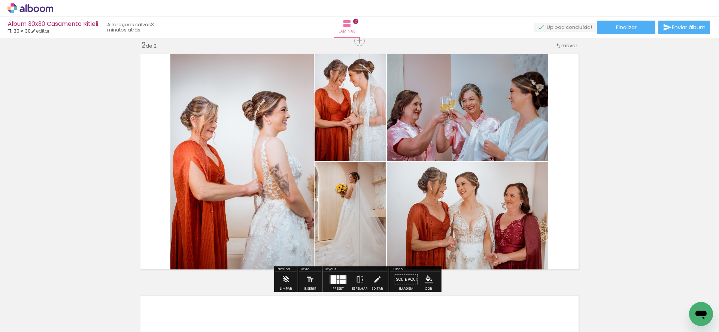
click at [336, 276] on div at bounding box center [337, 277] width 2 height 4
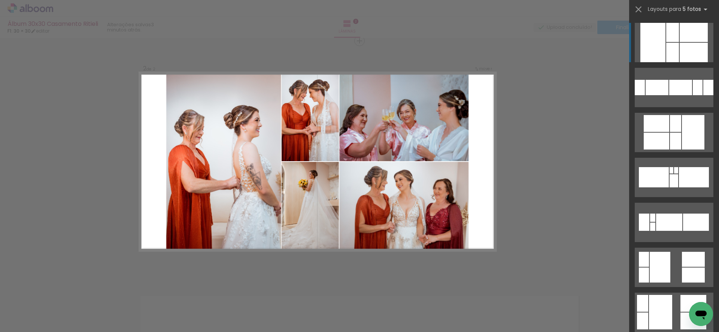
click at [509, 216] on div "Confirmar Cancelar" at bounding box center [359, 158] width 719 height 742
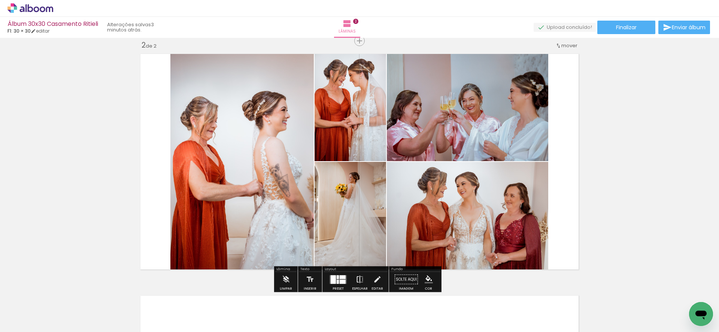
click at [360, 279] on iron-icon at bounding box center [360, 279] width 8 height 15
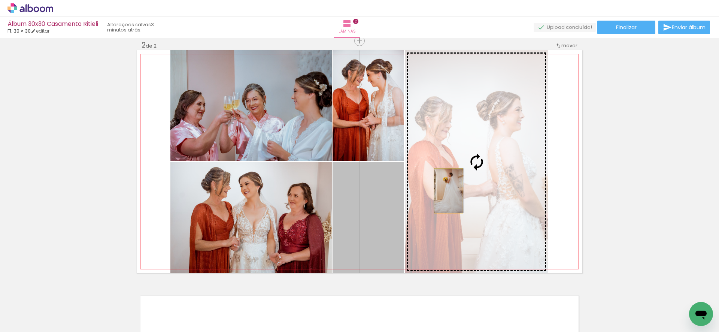
drag, startPoint x: 361, startPoint y: 208, endPoint x: 445, endPoint y: 191, distance: 86.0
click at [0, 0] on slot at bounding box center [0, 0] width 0 height 0
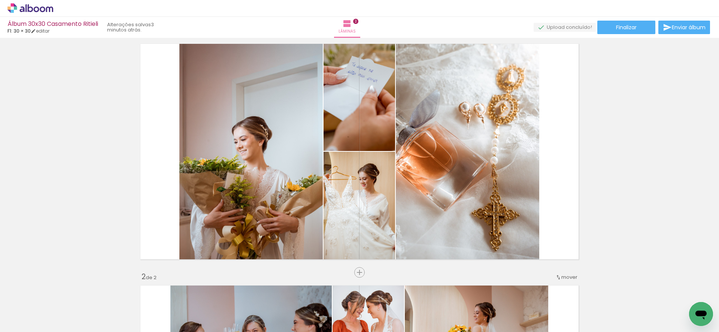
scroll to position [18, 0]
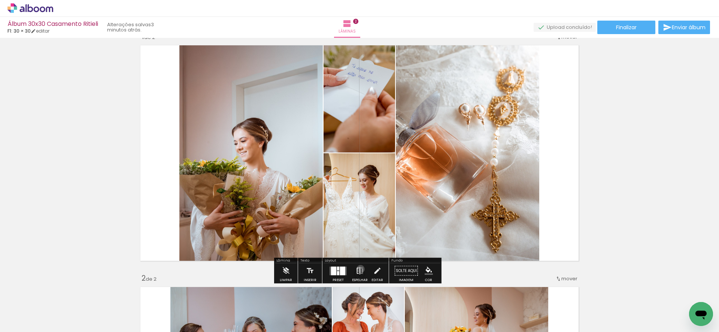
click at [359, 269] on iron-icon at bounding box center [360, 270] width 8 height 15
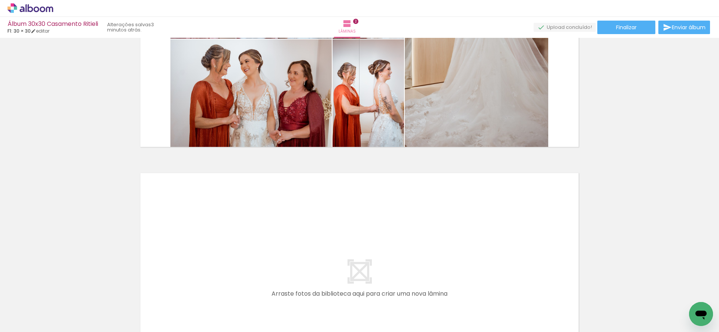
scroll to position [375, 0]
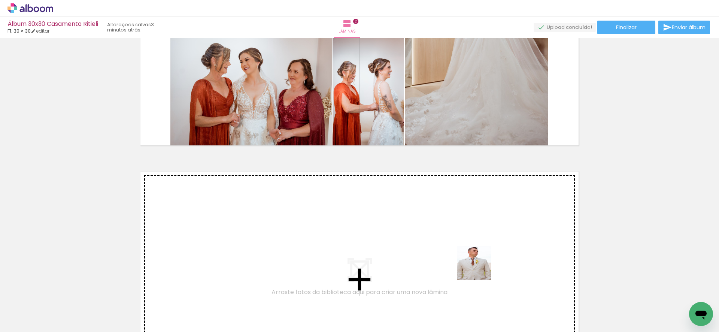
click at [488, 258] on quentale-workspace at bounding box center [359, 166] width 719 height 332
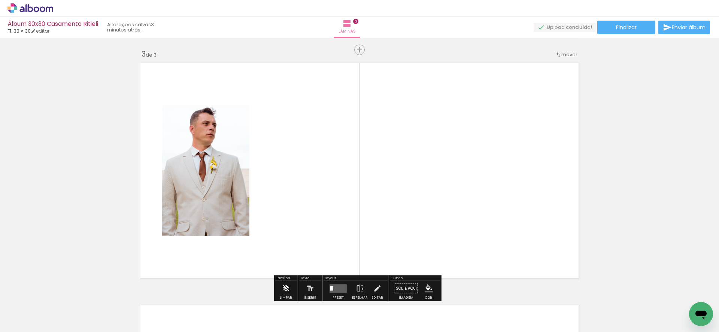
scroll to position [492, 0]
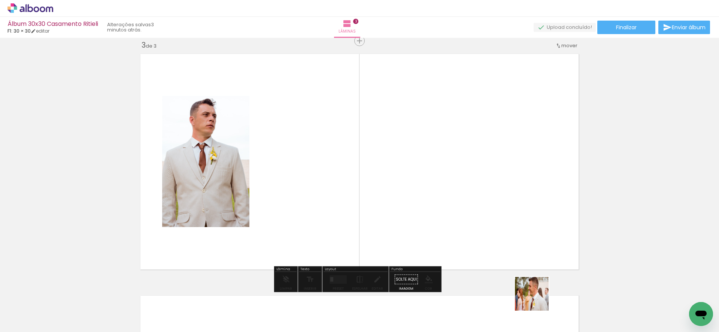
drag, startPoint x: 538, startPoint y: 309, endPoint x: 517, endPoint y: 227, distance: 85.1
click at [517, 227] on quentale-workspace at bounding box center [359, 166] width 719 height 332
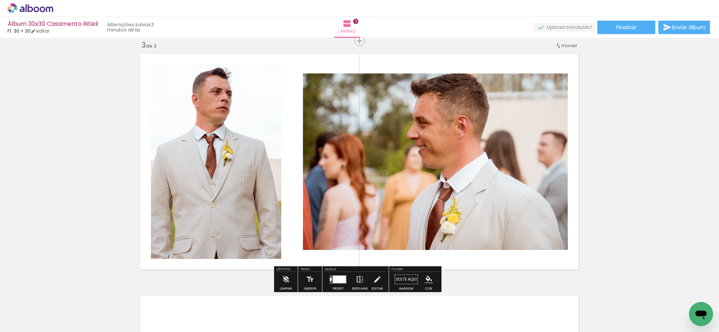
click at [359, 280] on iron-icon at bounding box center [360, 279] width 8 height 15
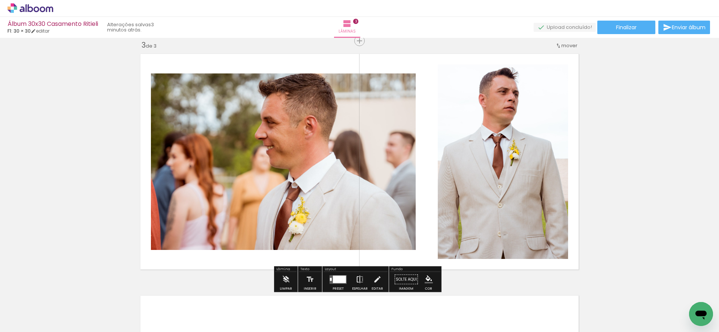
click at [359, 280] on iron-icon at bounding box center [360, 279] width 8 height 15
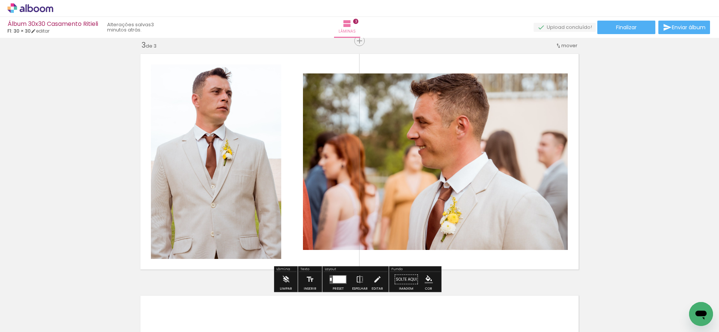
click at [645, 172] on div "Inserir lâmina 1 de 3 Inserir lâmina 2 de 3 Inserir lâmina 3 de 3" at bounding box center [359, 31] width 719 height 966
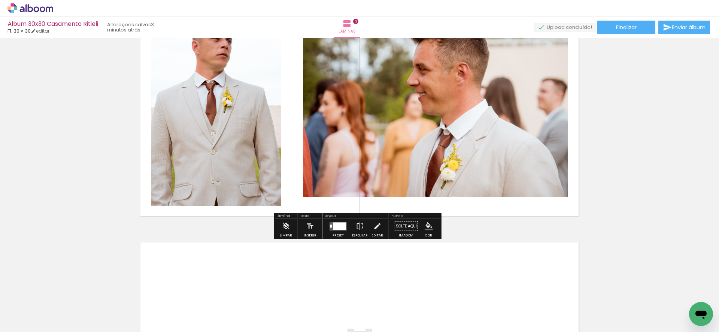
scroll to position [621, 0]
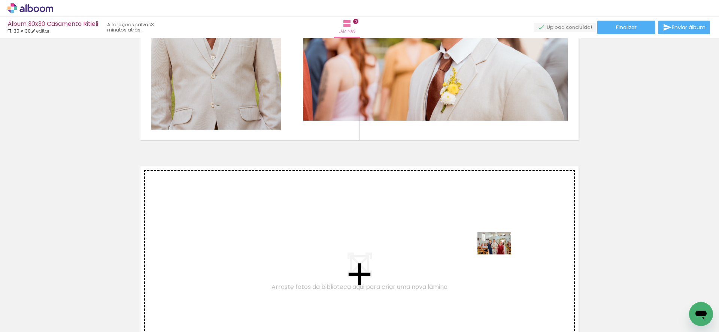
drag, startPoint x: 581, startPoint y: 308, endPoint x: 500, endPoint y: 254, distance: 97.5
click at [500, 254] on quentale-workspace at bounding box center [359, 166] width 719 height 332
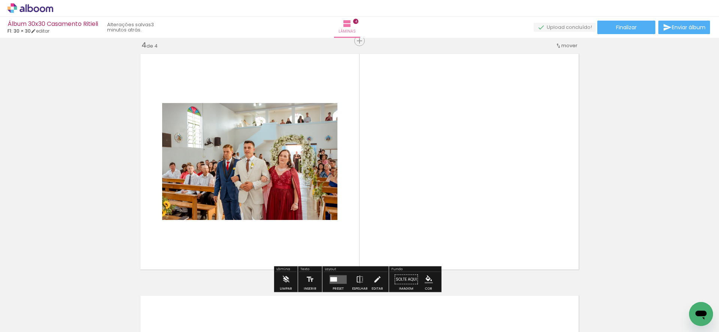
scroll to position [734, 0]
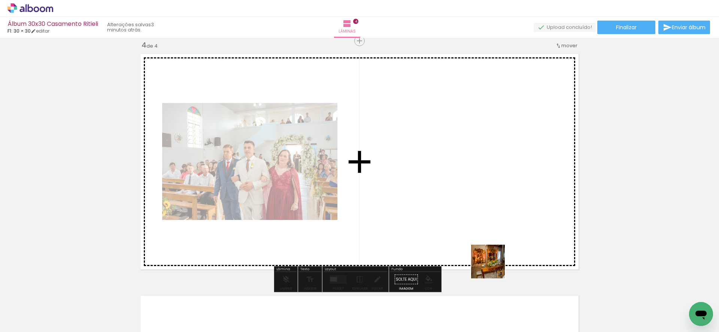
drag, startPoint x: 500, startPoint y: 295, endPoint x: 481, endPoint y: 213, distance: 83.3
click at [481, 213] on quentale-workspace at bounding box center [359, 166] width 719 height 332
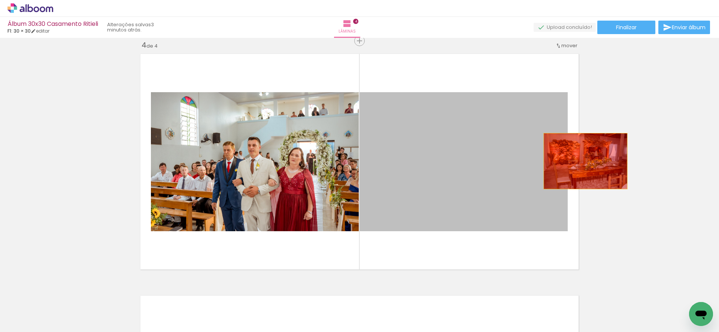
drag, startPoint x: 457, startPoint y: 169, endPoint x: 626, endPoint y: 155, distance: 169.7
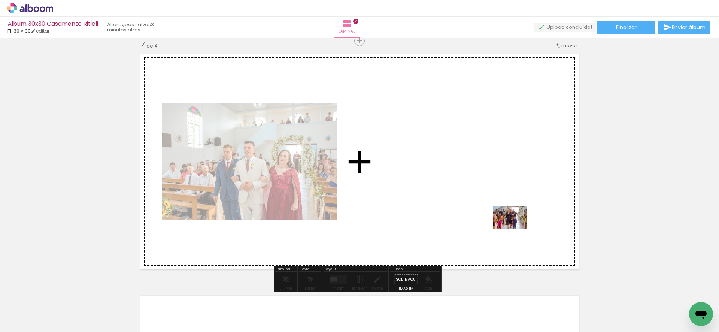
drag, startPoint x: 627, startPoint y: 309, endPoint x: 496, endPoint y: 216, distance: 160.2
click at [496, 216] on quentale-workspace at bounding box center [359, 166] width 719 height 332
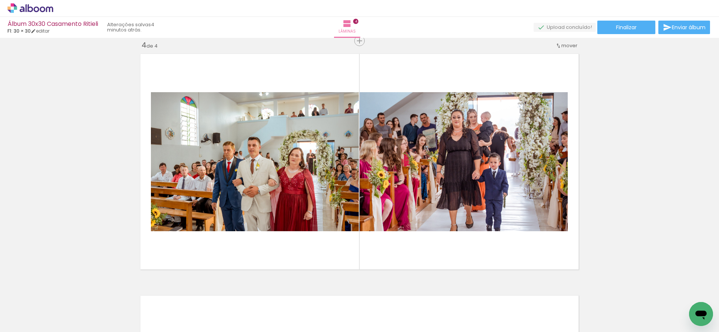
scroll to position [0, 470]
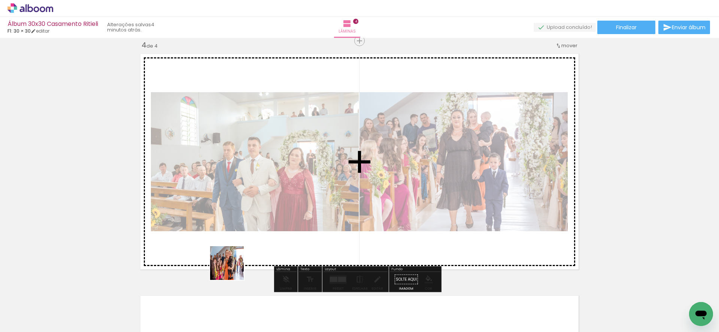
drag, startPoint x: 199, startPoint y: 310, endPoint x: 287, endPoint y: 221, distance: 124.7
click at [286, 221] on quentale-workspace at bounding box center [359, 166] width 719 height 332
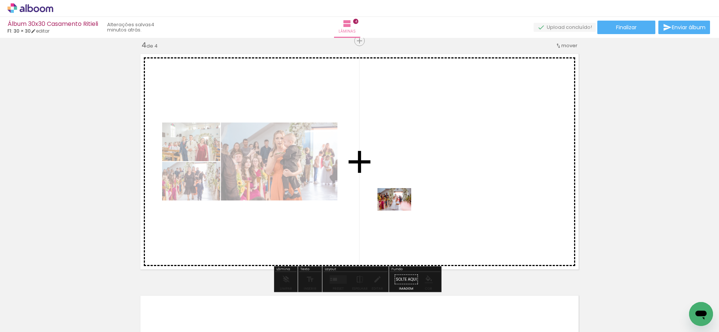
drag, startPoint x: 240, startPoint y: 303, endPoint x: 401, endPoint y: 210, distance: 185.8
click at [401, 210] on quentale-workspace at bounding box center [359, 166] width 719 height 332
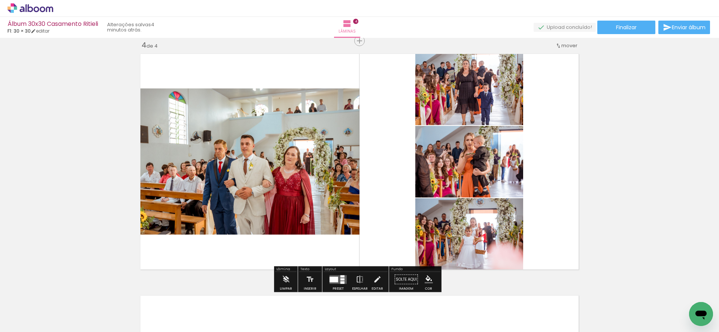
click at [338, 278] on quentale-layouter at bounding box center [337, 279] width 17 height 9
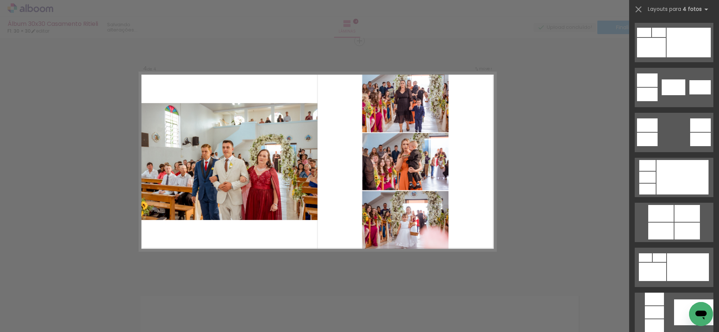
scroll to position [0, 0]
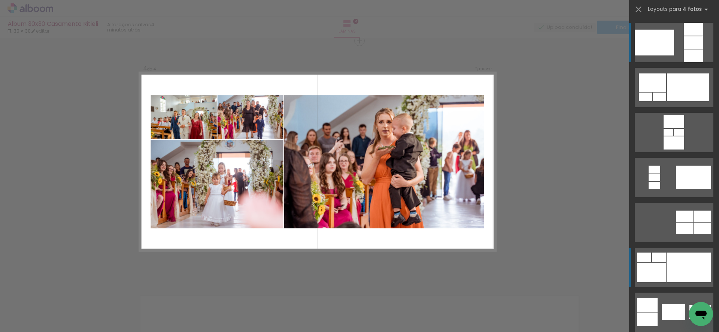
click at [680, 260] on div at bounding box center [688, 267] width 44 height 30
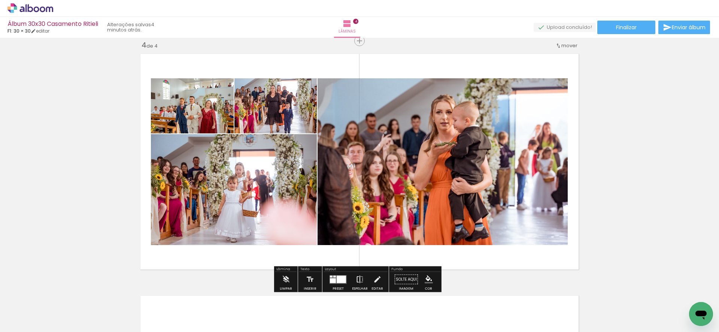
click at [359, 277] on iron-icon at bounding box center [360, 279] width 8 height 15
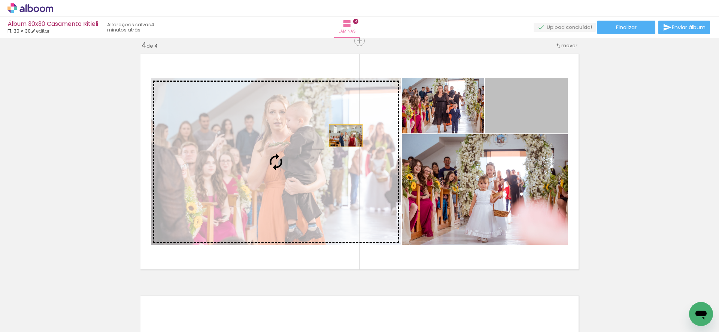
drag, startPoint x: 536, startPoint y: 109, endPoint x: 342, endPoint y: 135, distance: 196.1
click at [0, 0] on slot at bounding box center [0, 0] width 0 height 0
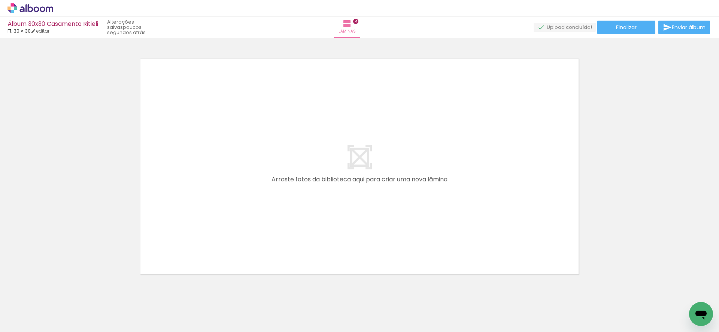
scroll to position [983, 0]
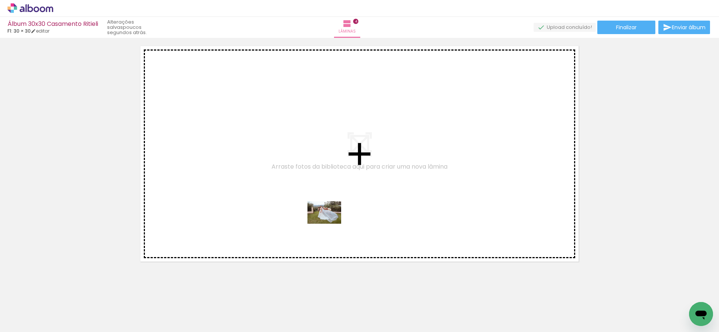
drag, startPoint x: 283, startPoint y: 305, endPoint x: 330, endPoint y: 223, distance: 94.2
click at [330, 223] on quentale-workspace at bounding box center [359, 166] width 719 height 332
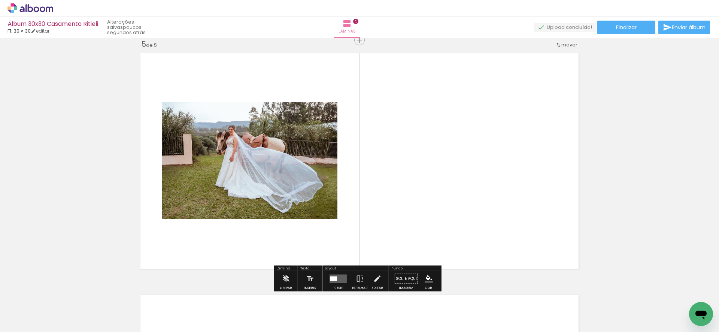
scroll to position [975, 0]
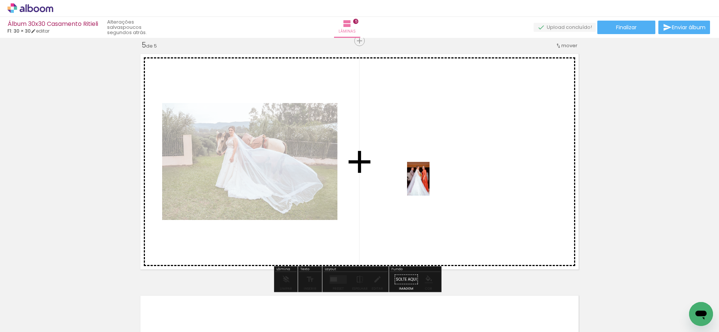
drag, startPoint x: 342, startPoint y: 275, endPoint x: 429, endPoint y: 184, distance: 126.3
click at [429, 184] on quentale-workspace at bounding box center [359, 166] width 719 height 332
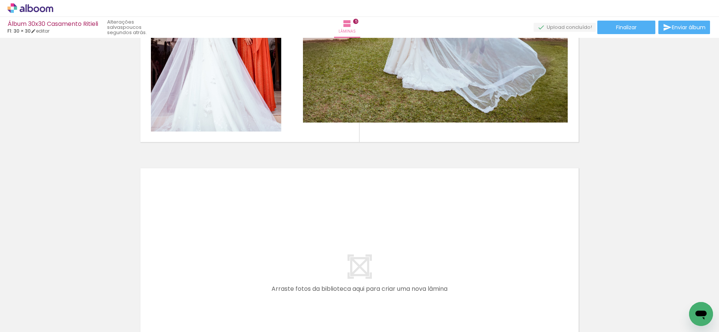
scroll to position [1149, 0]
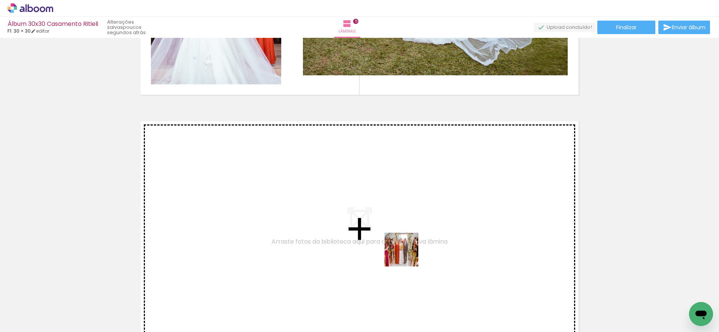
drag, startPoint x: 380, startPoint y: 282, endPoint x: 429, endPoint y: 233, distance: 69.9
click at [429, 233] on quentale-workspace at bounding box center [359, 166] width 719 height 332
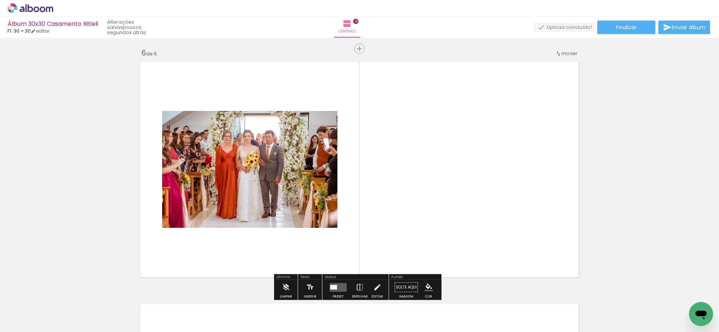
scroll to position [1216, 0]
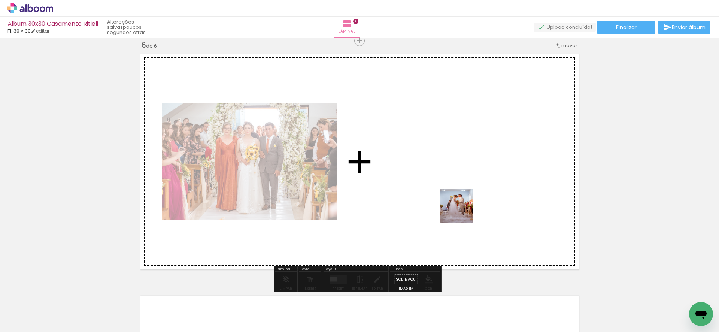
drag, startPoint x: 405, startPoint y: 299, endPoint x: 479, endPoint y: 189, distance: 132.9
click at [478, 189] on quentale-workspace at bounding box center [359, 166] width 719 height 332
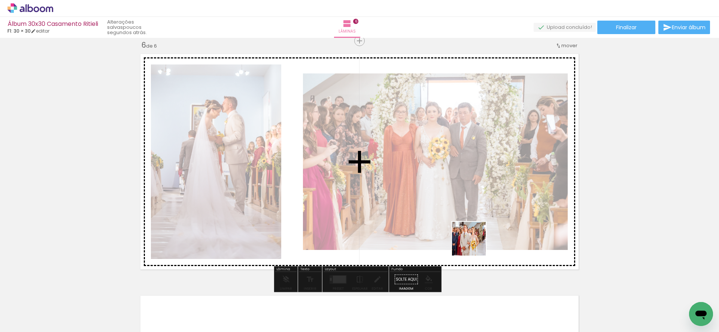
drag, startPoint x: 453, startPoint y: 307, endPoint x: 491, endPoint y: 209, distance: 105.4
click at [491, 209] on quentale-workspace at bounding box center [359, 166] width 719 height 332
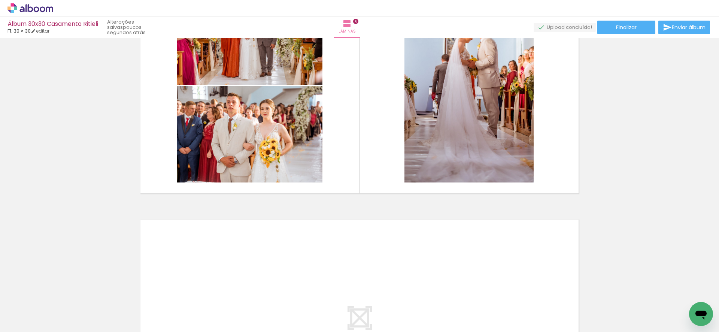
scroll to position [1194, 0]
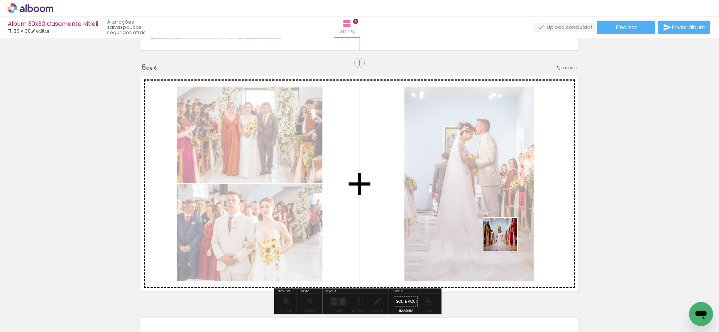
drag, startPoint x: 489, startPoint y: 307, endPoint x: 512, endPoint y: 213, distance: 96.8
click at [512, 213] on quentale-workspace at bounding box center [359, 166] width 719 height 332
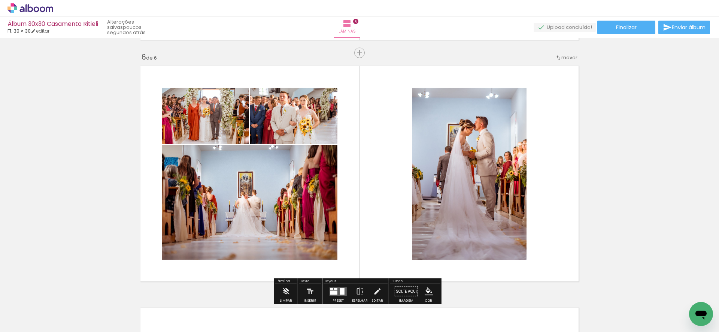
scroll to position [1224, 0]
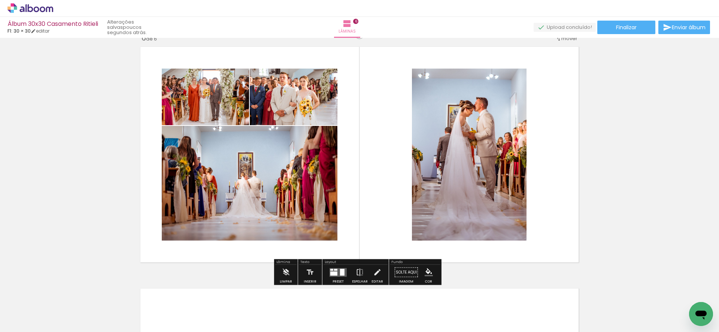
click at [337, 272] on quentale-layouter at bounding box center [337, 272] width 17 height 9
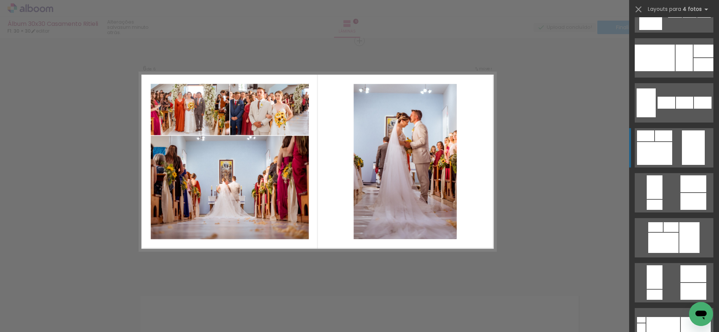
scroll to position [615, 0]
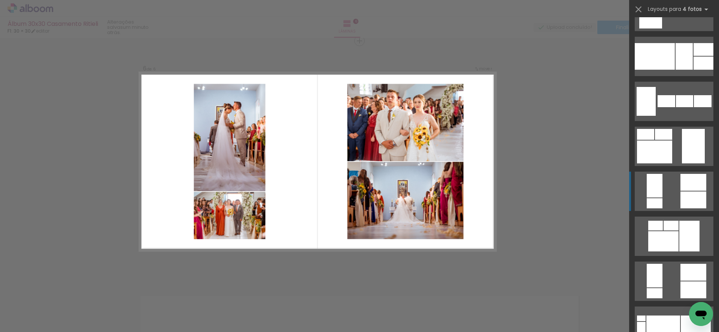
click at [675, 195] on quentale-layouter at bounding box center [673, 190] width 79 height 39
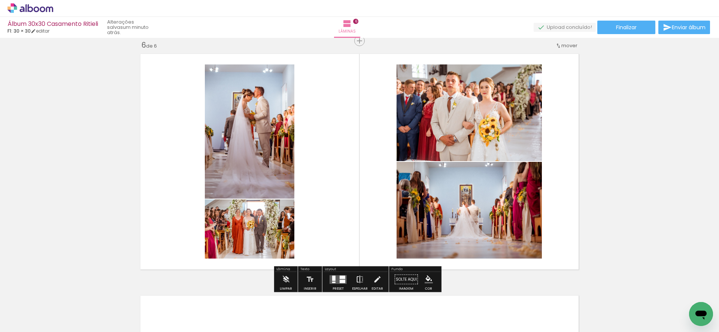
click at [358, 279] on iron-icon at bounding box center [360, 279] width 8 height 15
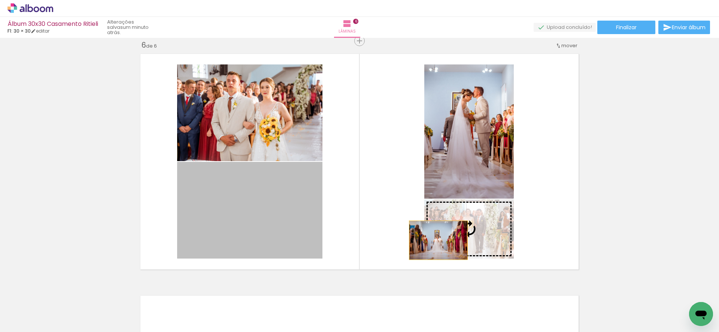
drag, startPoint x: 253, startPoint y: 240, endPoint x: 438, endPoint y: 240, distance: 184.9
click at [0, 0] on slot at bounding box center [0, 0] width 0 height 0
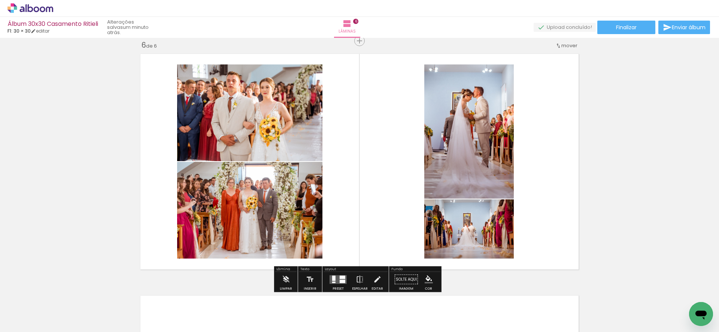
click at [339, 281] on div at bounding box center [342, 280] width 6 height 3
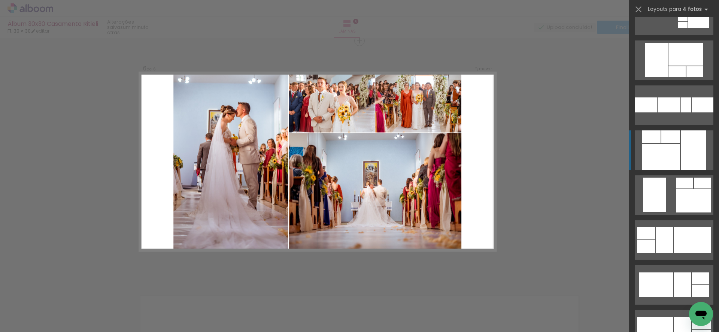
scroll to position [1690, 0]
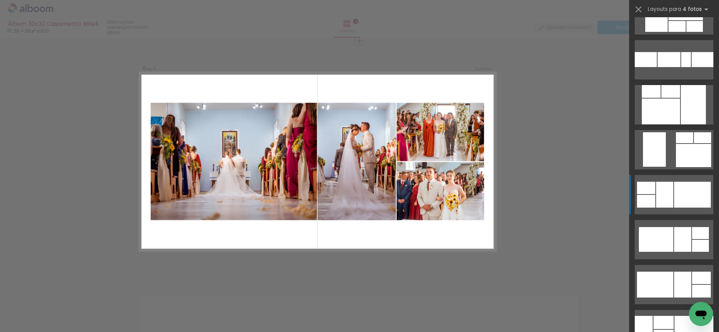
click at [678, 185] on div at bounding box center [692, 195] width 37 height 26
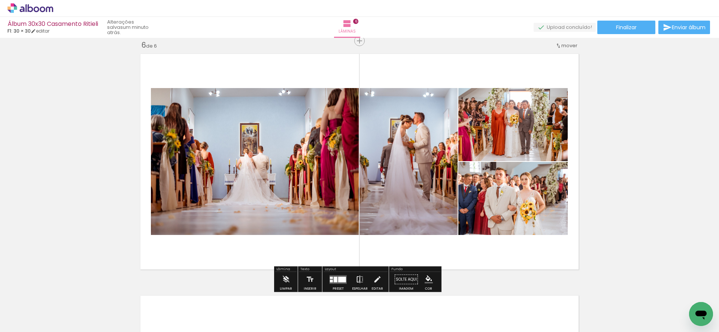
click at [357, 281] on iron-icon at bounding box center [360, 279] width 8 height 15
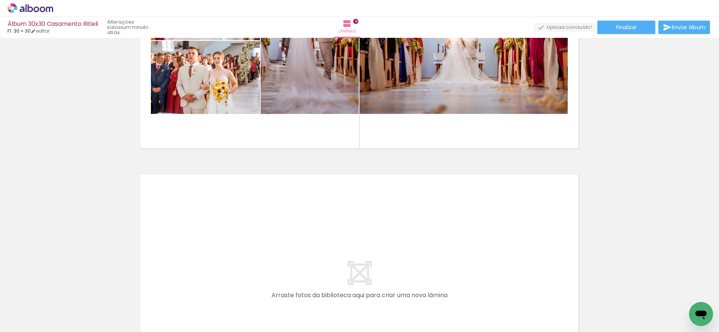
scroll to position [1413, 0]
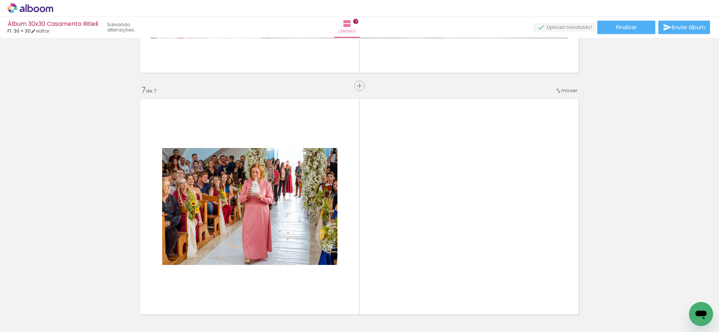
drag, startPoint x: 531, startPoint y: 307, endPoint x: 510, endPoint y: 240, distance: 69.7
click at [510, 240] on quentale-workspace at bounding box center [359, 166] width 719 height 332
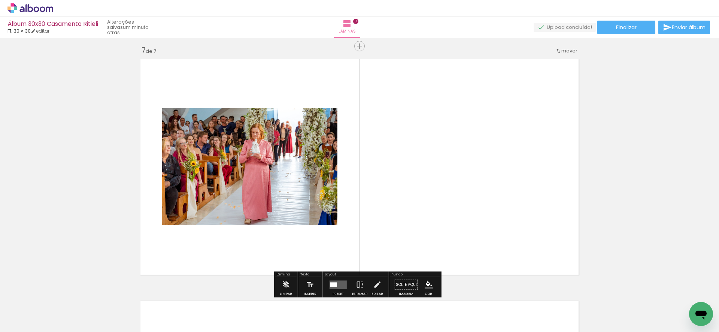
scroll to position [1458, 0]
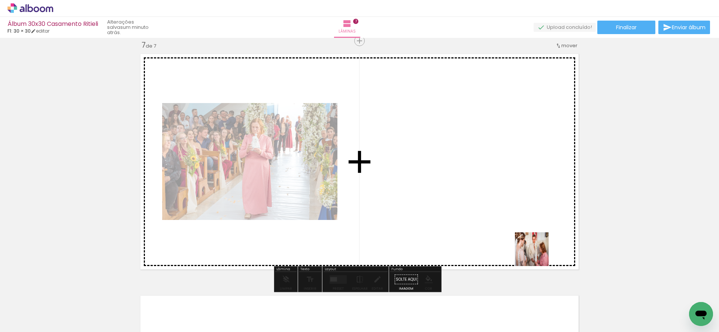
drag, startPoint x: 571, startPoint y: 309, endPoint x: 505, endPoint y: 213, distance: 116.3
click at [505, 213] on quentale-workspace at bounding box center [359, 166] width 719 height 332
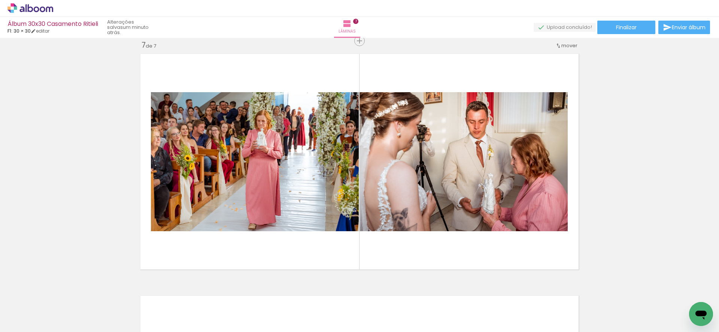
scroll to position [0, 569]
drag, startPoint x: 249, startPoint y: 329, endPoint x: 295, endPoint y: 329, distance: 46.4
click at [61, 329] on iron-horizontal-list at bounding box center [53, 308] width 15 height 47
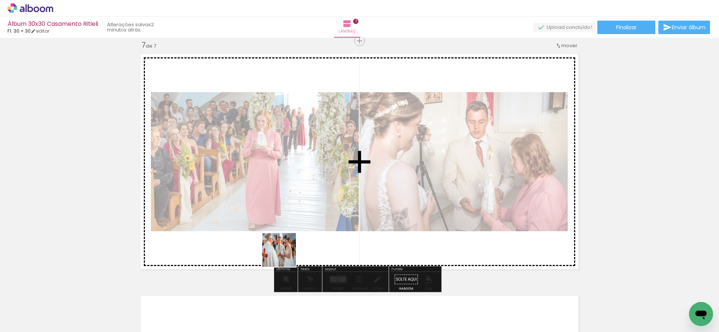
drag, startPoint x: 242, startPoint y: 310, endPoint x: 312, endPoint y: 234, distance: 103.0
click at [311, 234] on quentale-workspace at bounding box center [359, 166] width 719 height 332
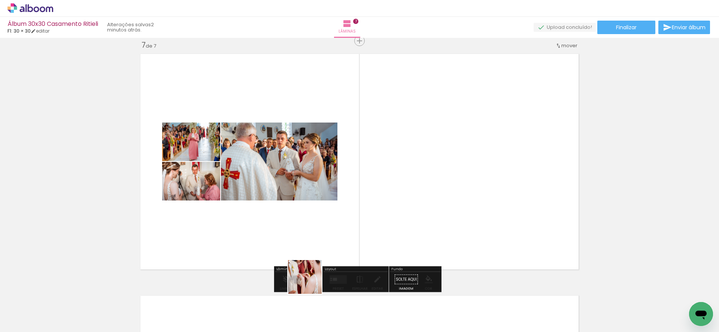
drag, startPoint x: 310, startPoint y: 282, endPoint x: 384, endPoint y: 213, distance: 101.4
click at [384, 213] on quentale-workspace at bounding box center [359, 166] width 719 height 332
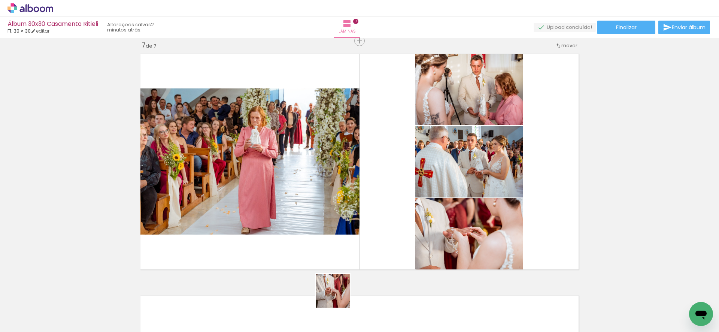
drag, startPoint x: 338, startPoint y: 296, endPoint x: 396, endPoint y: 239, distance: 81.0
click at [396, 239] on quentale-workspace at bounding box center [359, 166] width 719 height 332
